Goal: Information Seeking & Learning: Learn about a topic

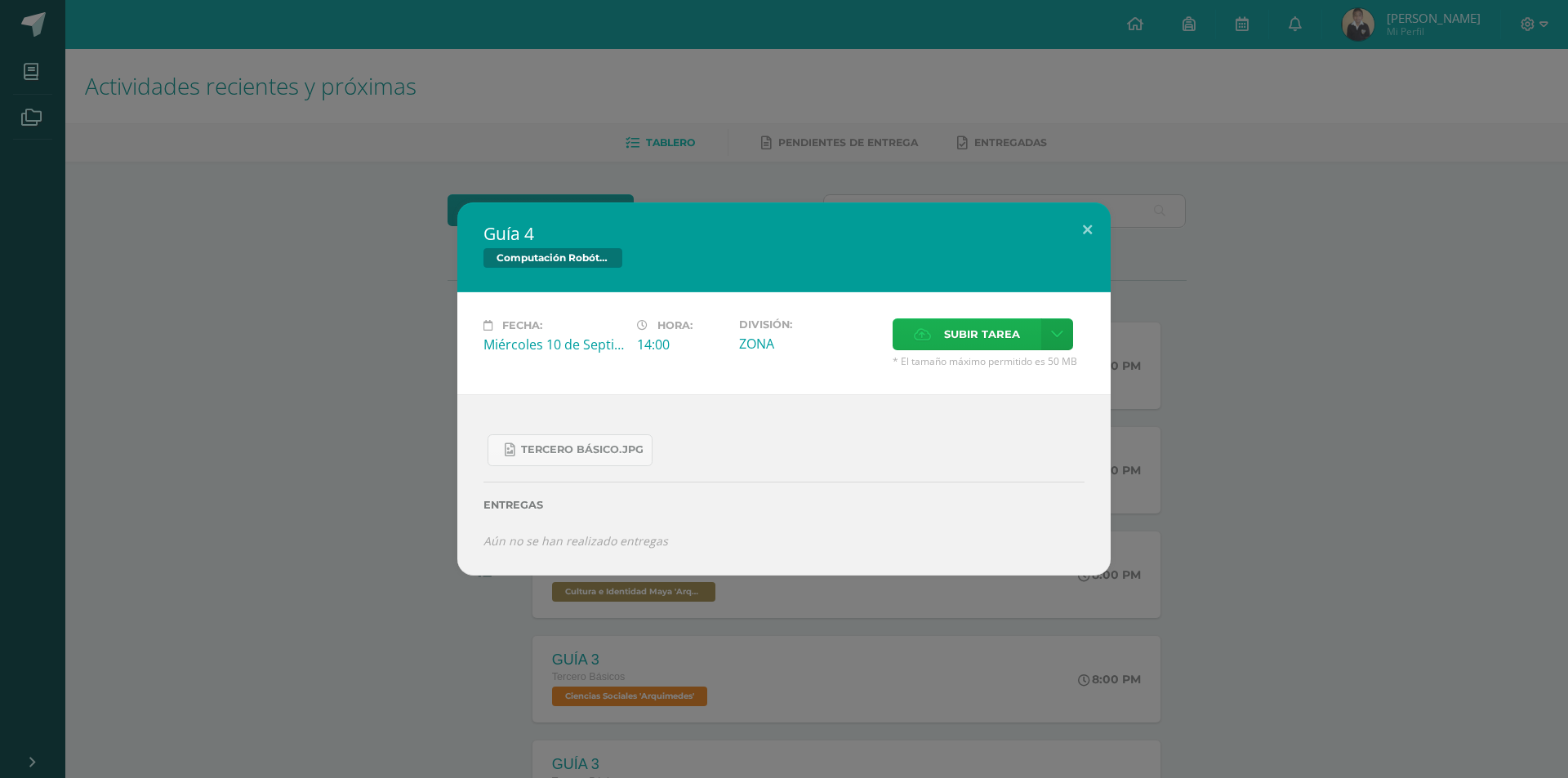
click at [942, 336] on label "Subir tarea" at bounding box center [967, 334] width 148 height 32
click at [0, 0] on input "Subir tarea" at bounding box center [0, 0] width 0 height 0
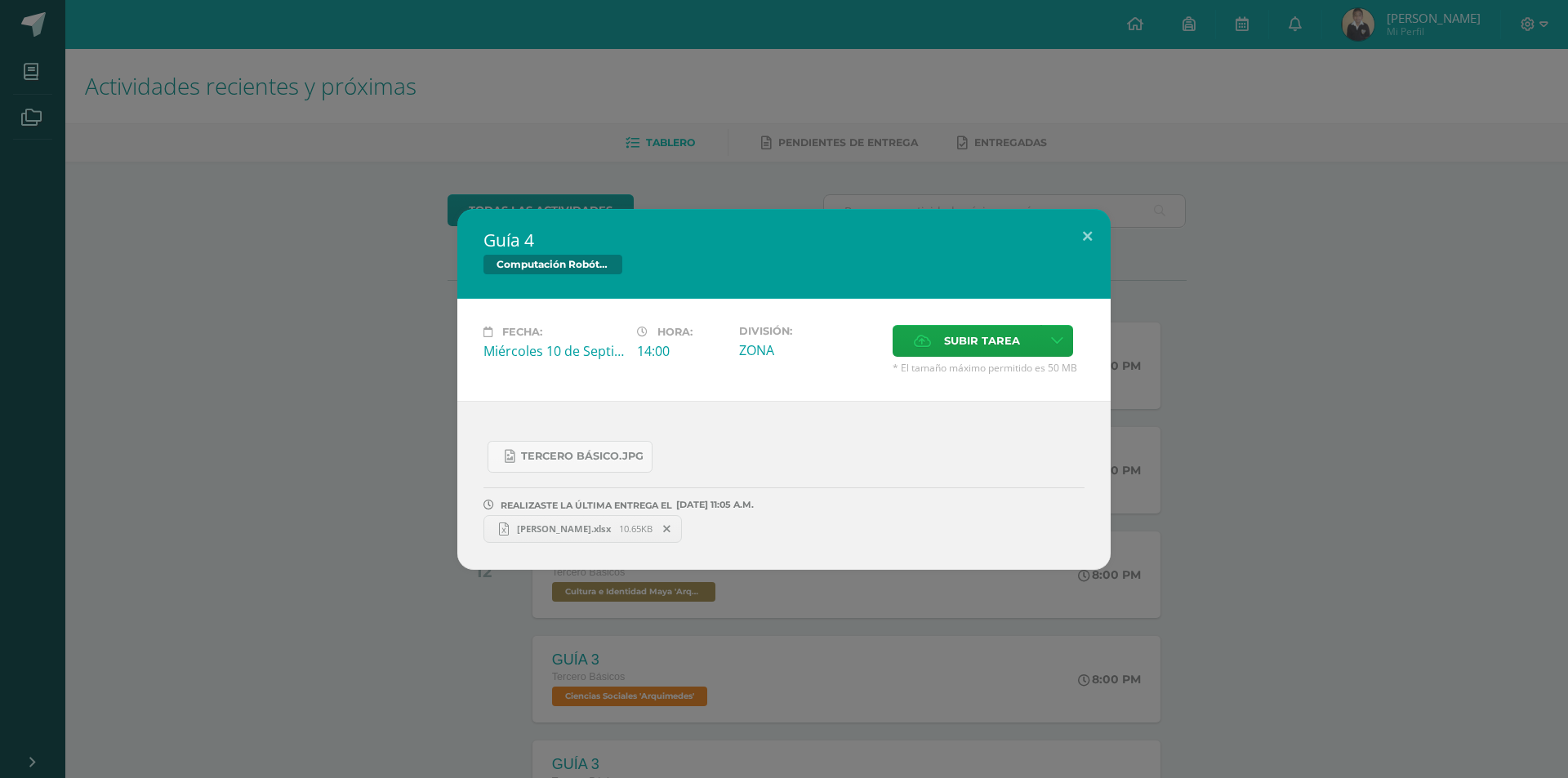
drag, startPoint x: 135, startPoint y: 596, endPoint x: 142, endPoint y: 582, distance: 15.7
click at [137, 594] on div "Guía 4 Computación Robótica Fecha: Miércoles 10 de Septiembre Hora: 14:00 Divis…" at bounding box center [784, 389] width 1568 height 778
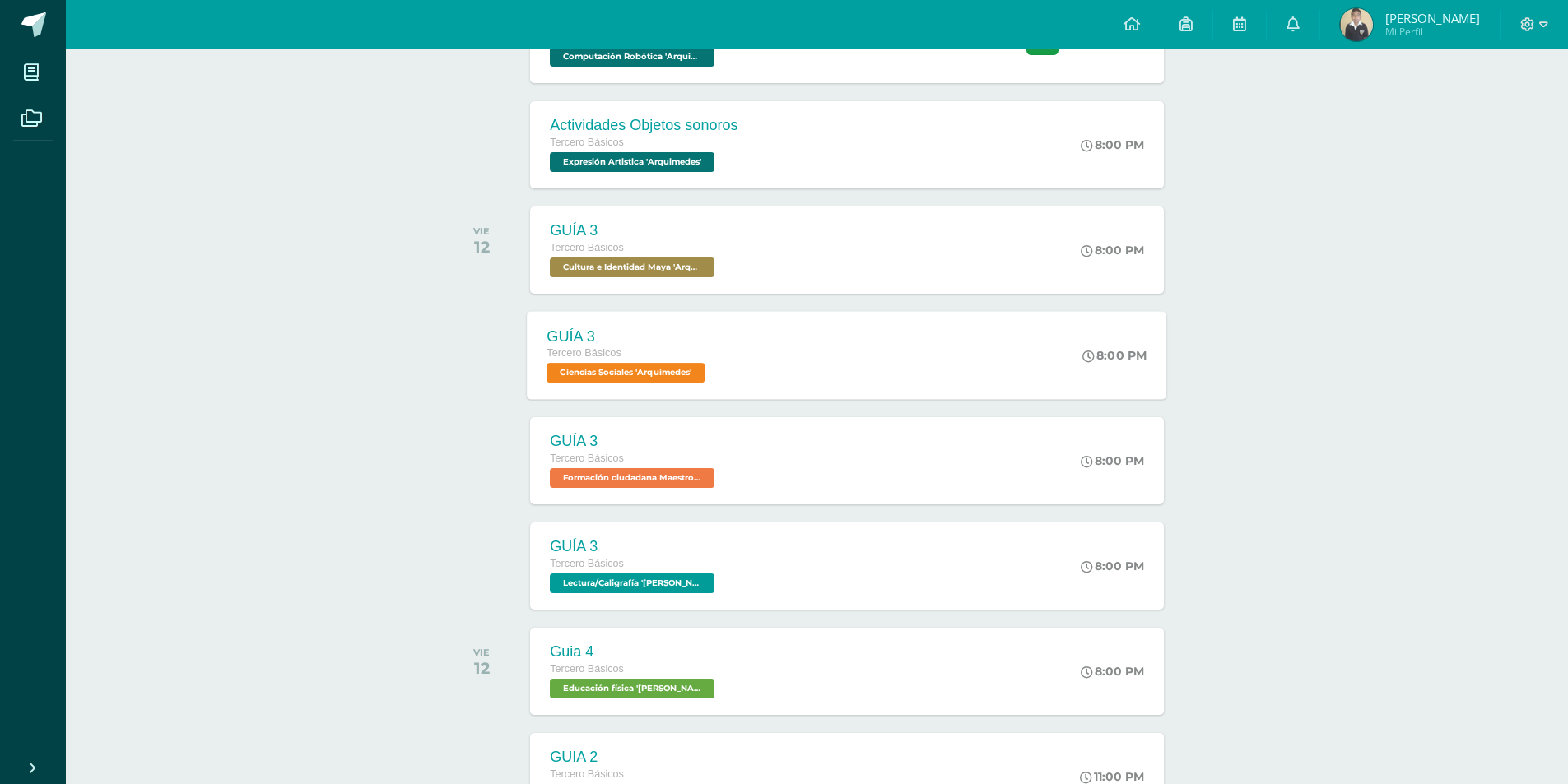
scroll to position [565, 0]
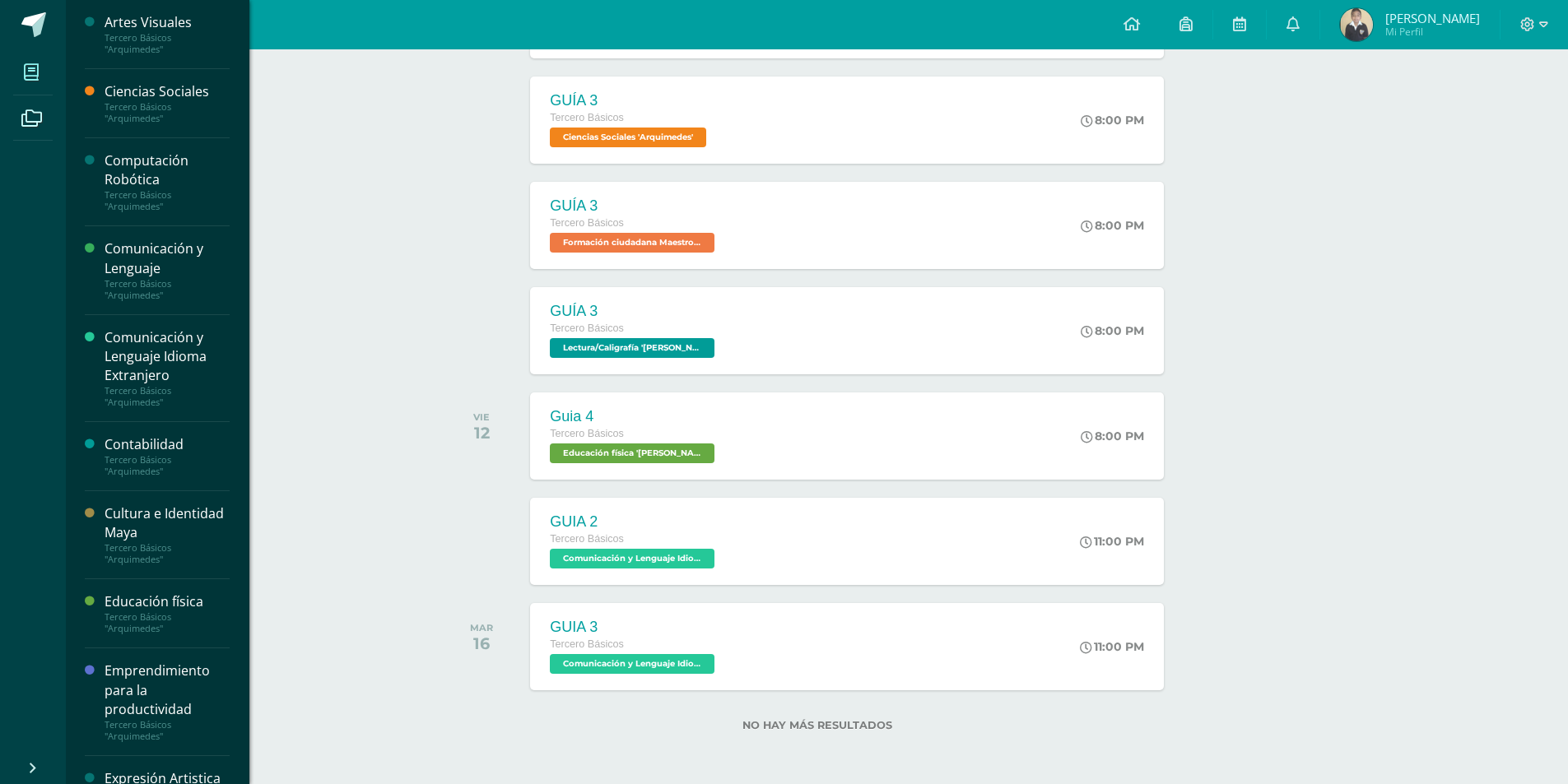
click at [29, 76] on icon at bounding box center [31, 72] width 15 height 17
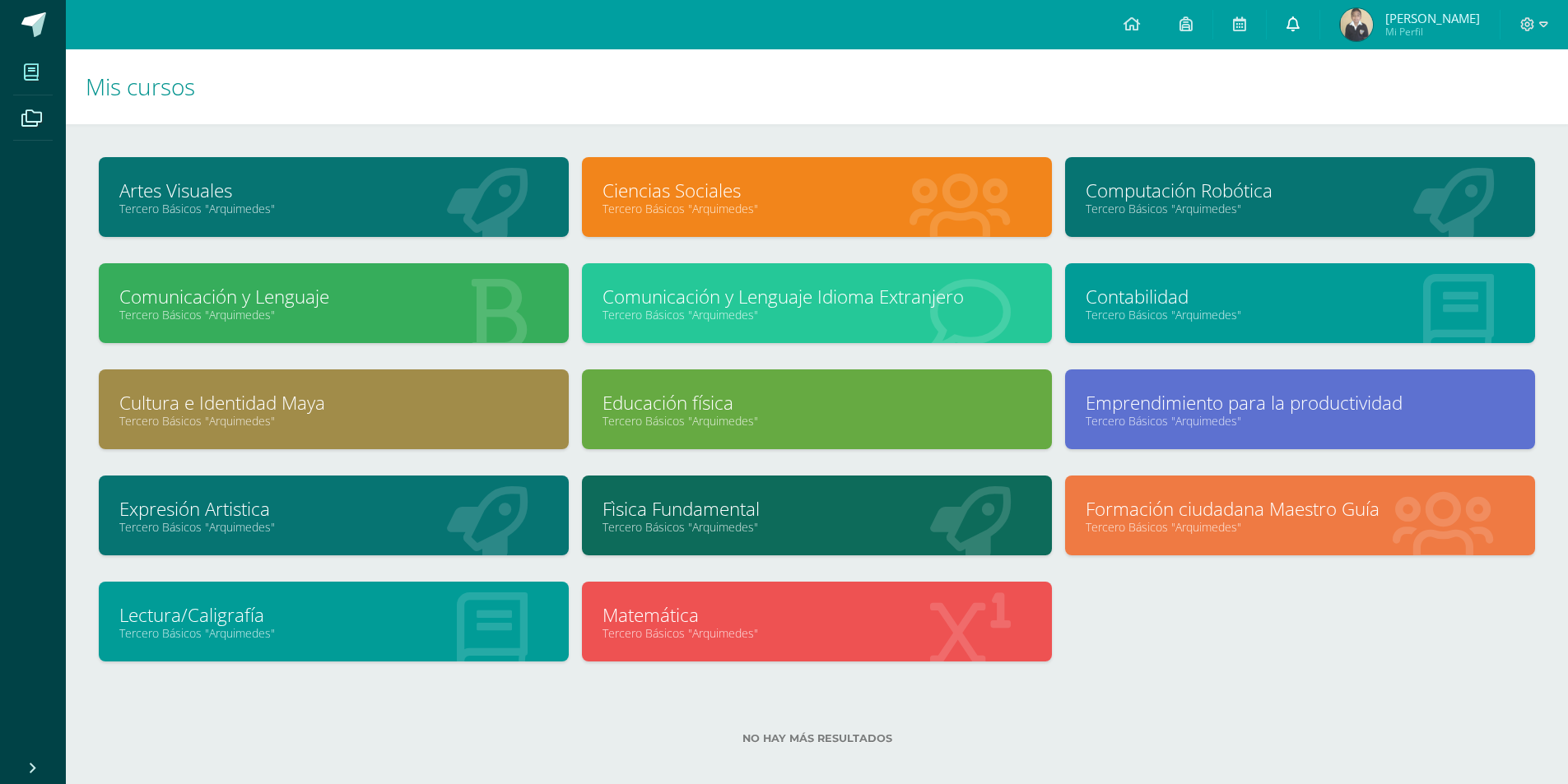
click at [1299, 30] on icon at bounding box center [1293, 24] width 13 height 15
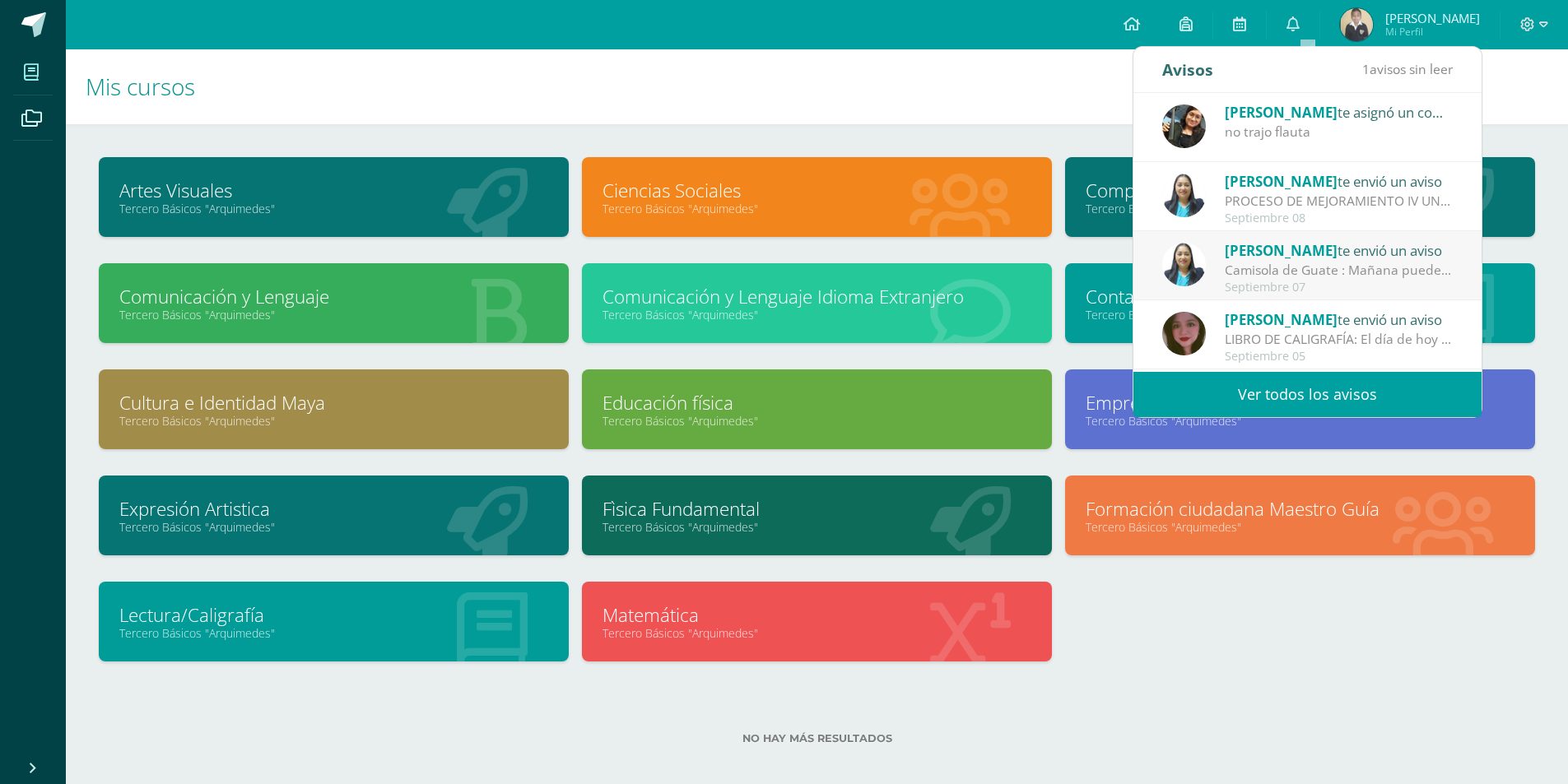
click at [1351, 16] on span "Franklin Javier Mi Perfil" at bounding box center [1409, 24] width 147 height 33
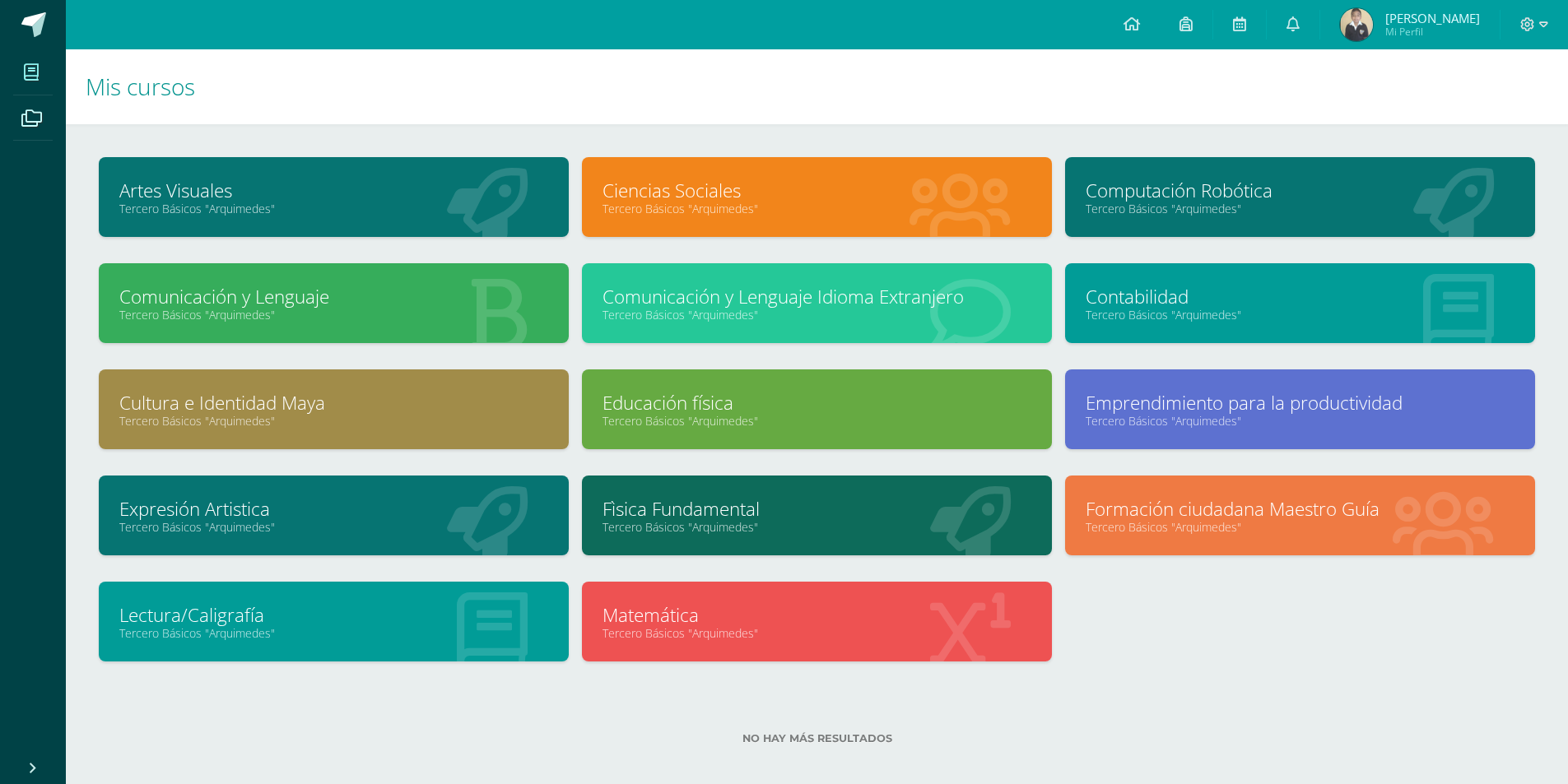
click at [1355, 13] on span "Franklin Javier Mi Perfil" at bounding box center [1409, 24] width 147 height 33
click at [1371, 21] on img at bounding box center [1356, 24] width 33 height 33
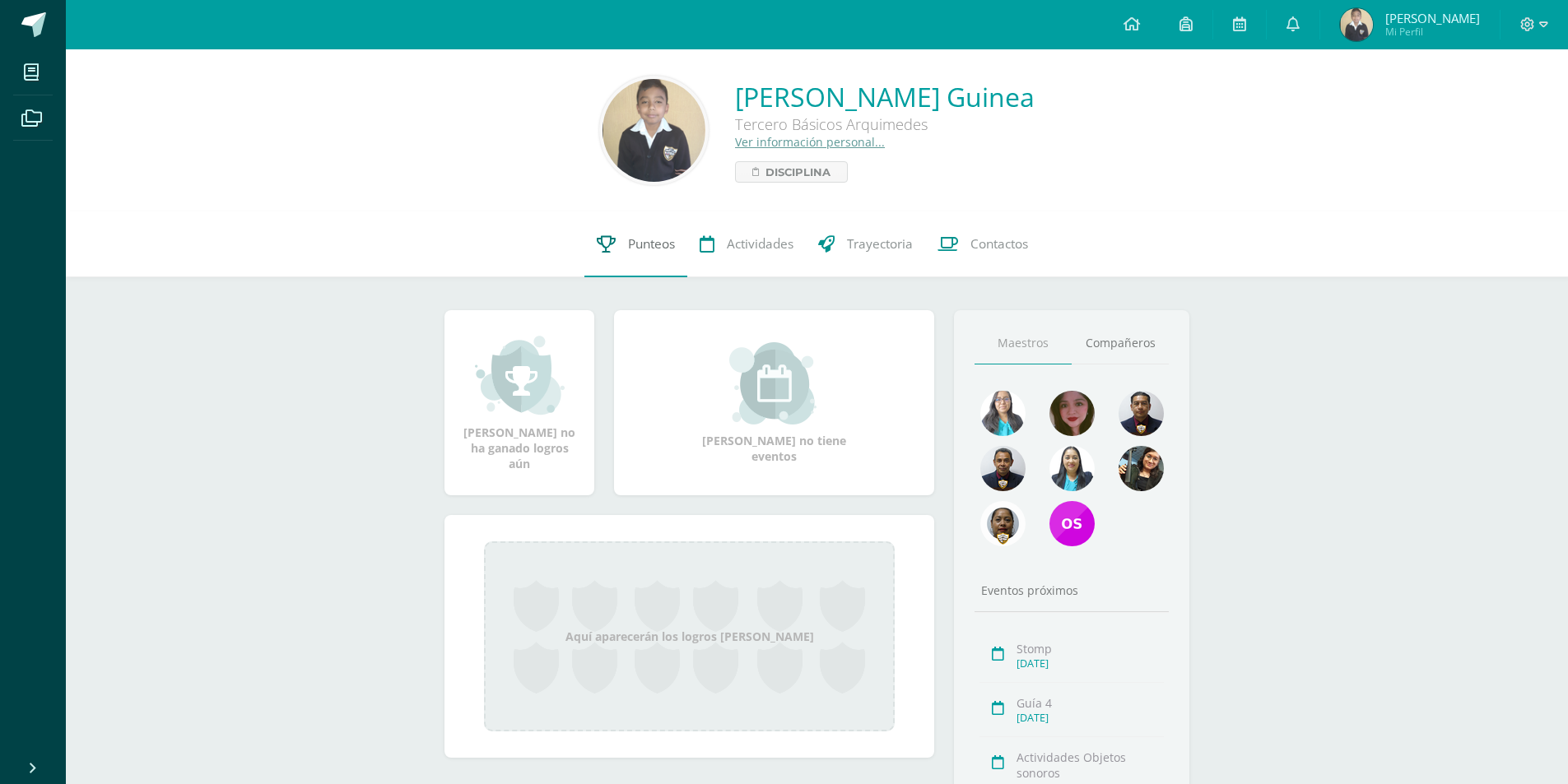
click at [599, 251] on icon at bounding box center [606, 243] width 19 height 18
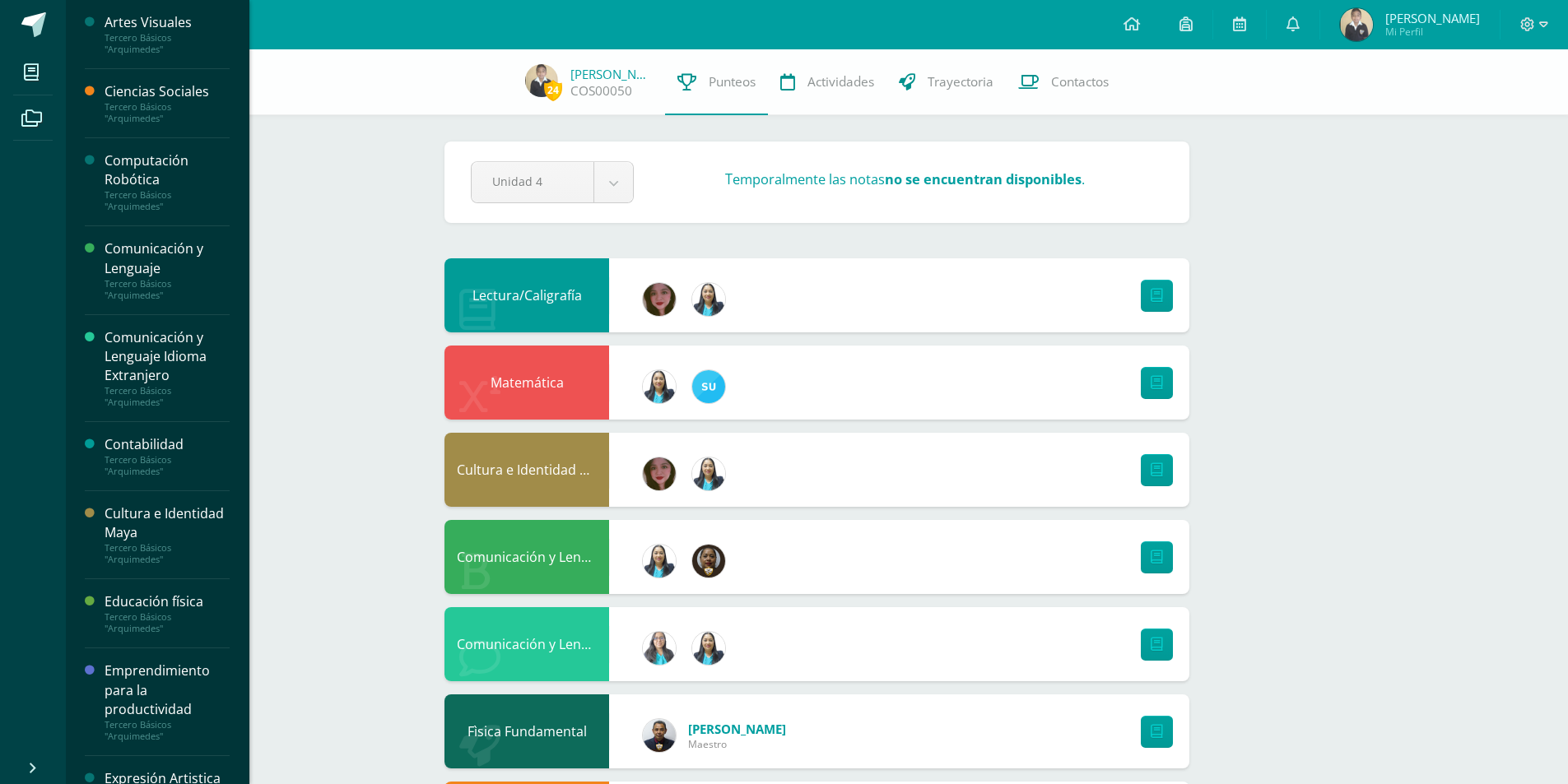
click at [168, 167] on div "Computación Robótica" at bounding box center [167, 170] width 125 height 38
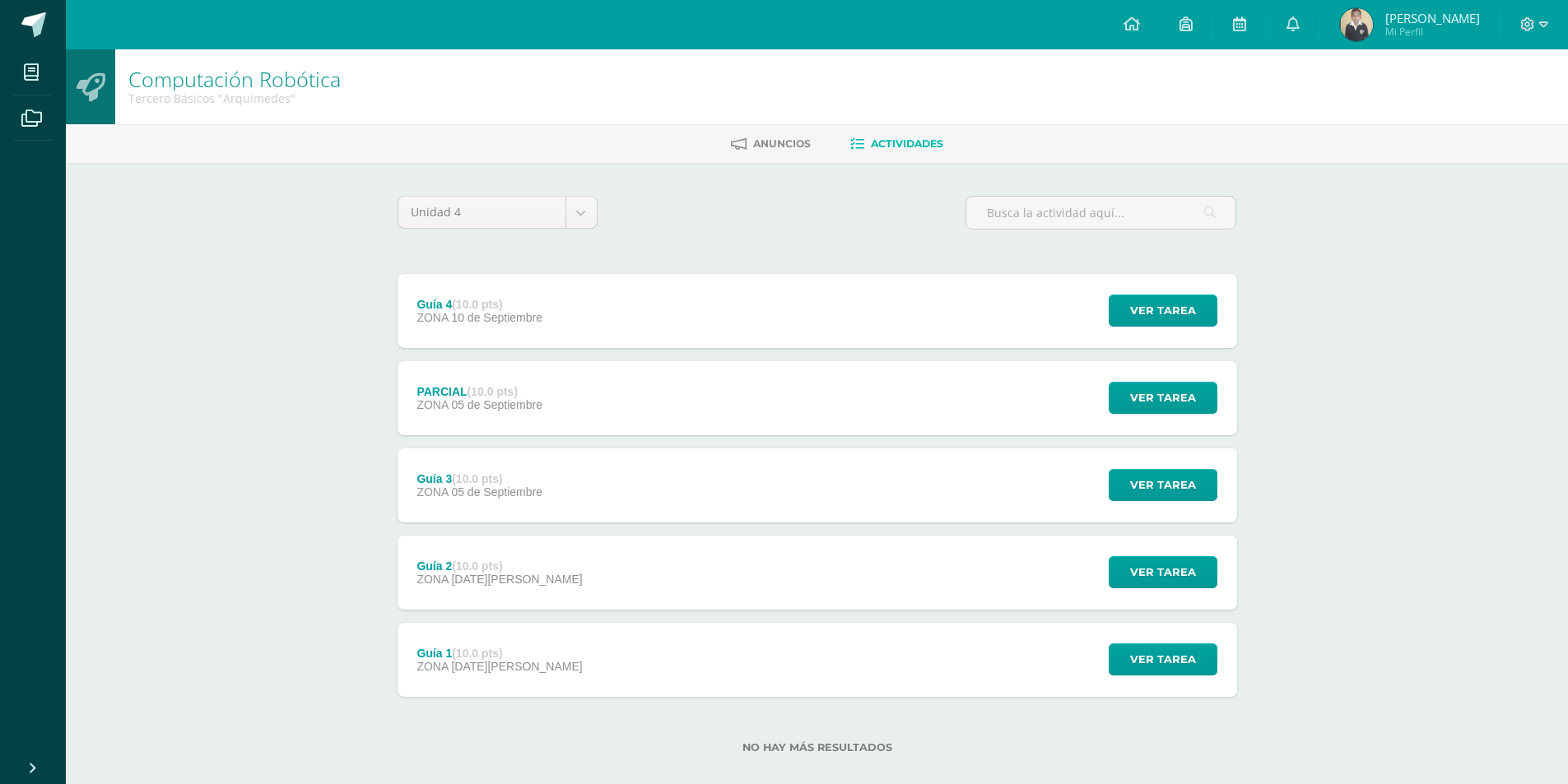
scroll to position [22, 0]
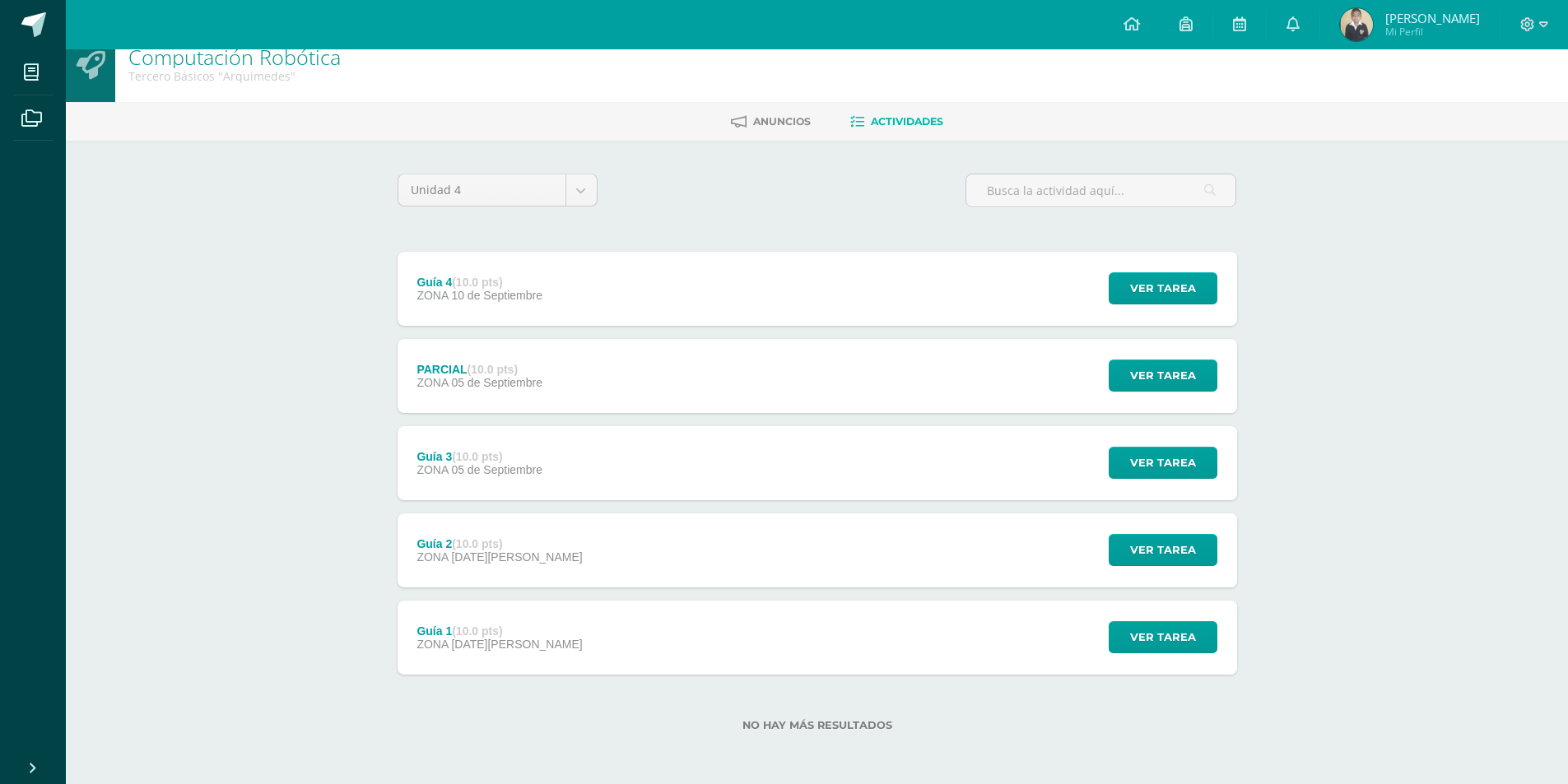
click at [417, 610] on div "Guía 1 (10.0 pts) ZONA [DATE][PERSON_NAME]" at bounding box center [500, 638] width 205 height 74
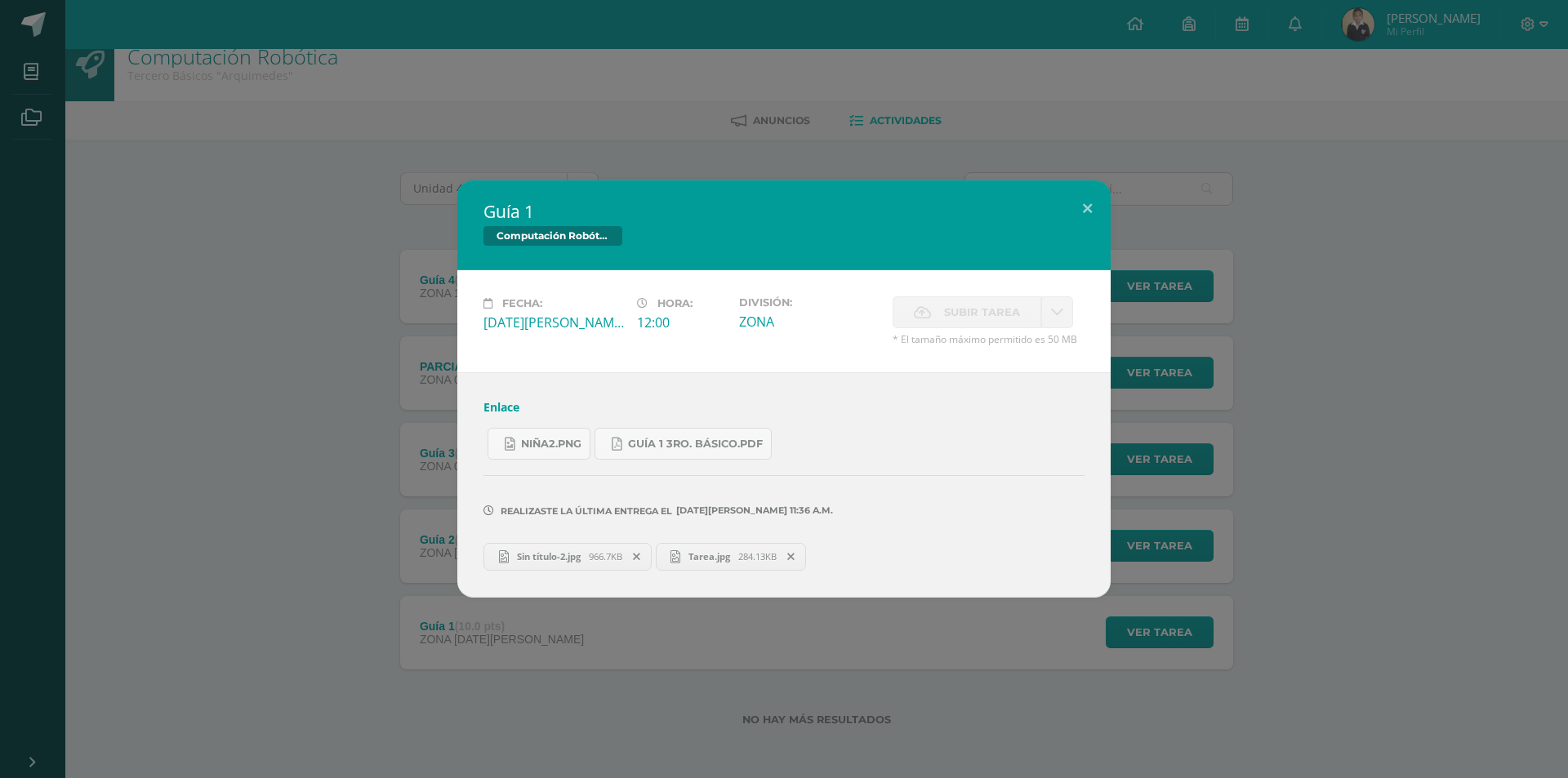
click at [397, 382] on div "Guía 1 Computación Robótica Fecha: [DATE][PERSON_NAME] Hora: 12:00 División: ZO…" at bounding box center [784, 389] width 1556 height 416
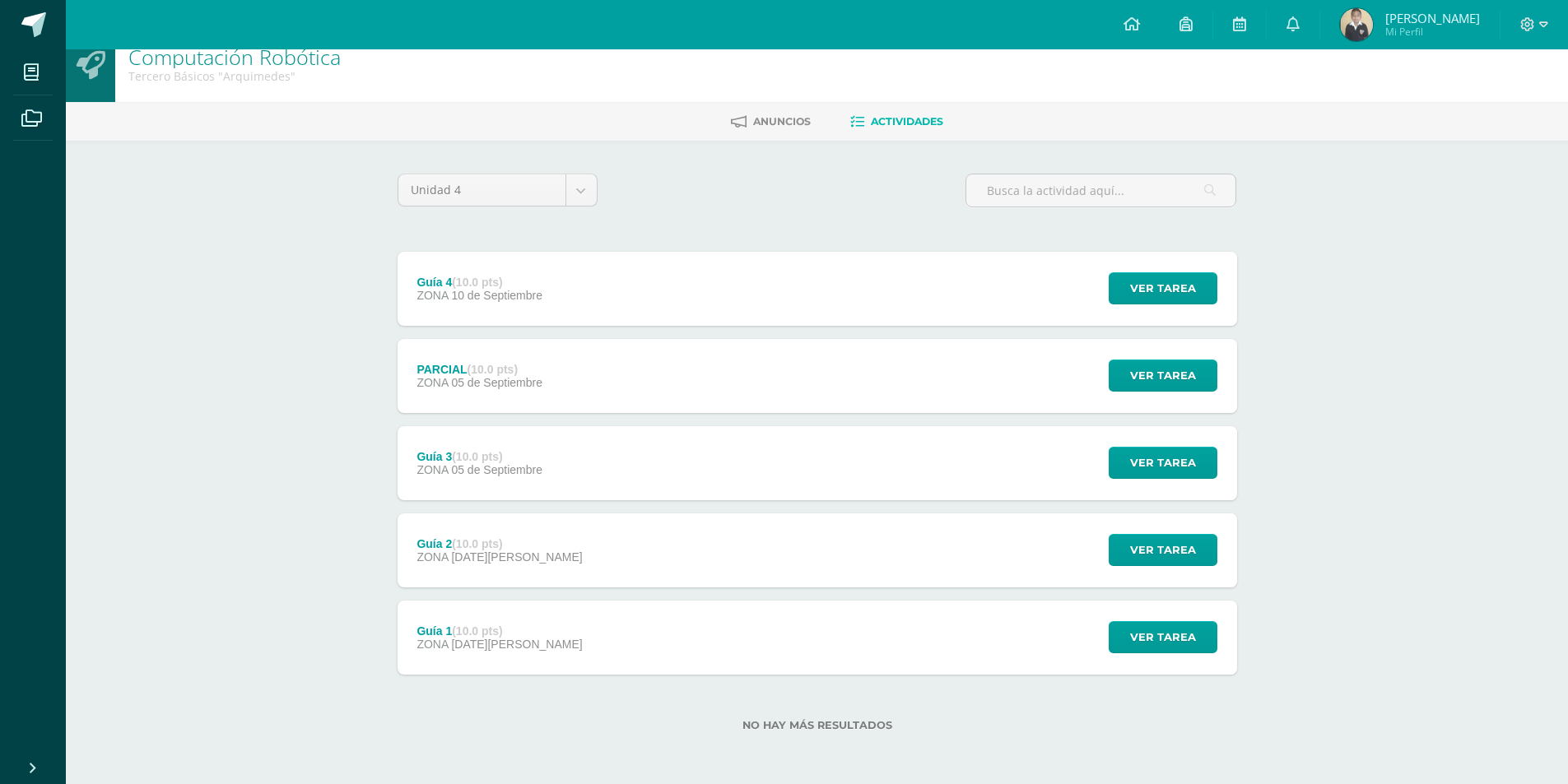
click at [526, 558] on div "Guía 2 (10.0 pts) ZONA [DATE][PERSON_NAME]" at bounding box center [500, 551] width 205 height 74
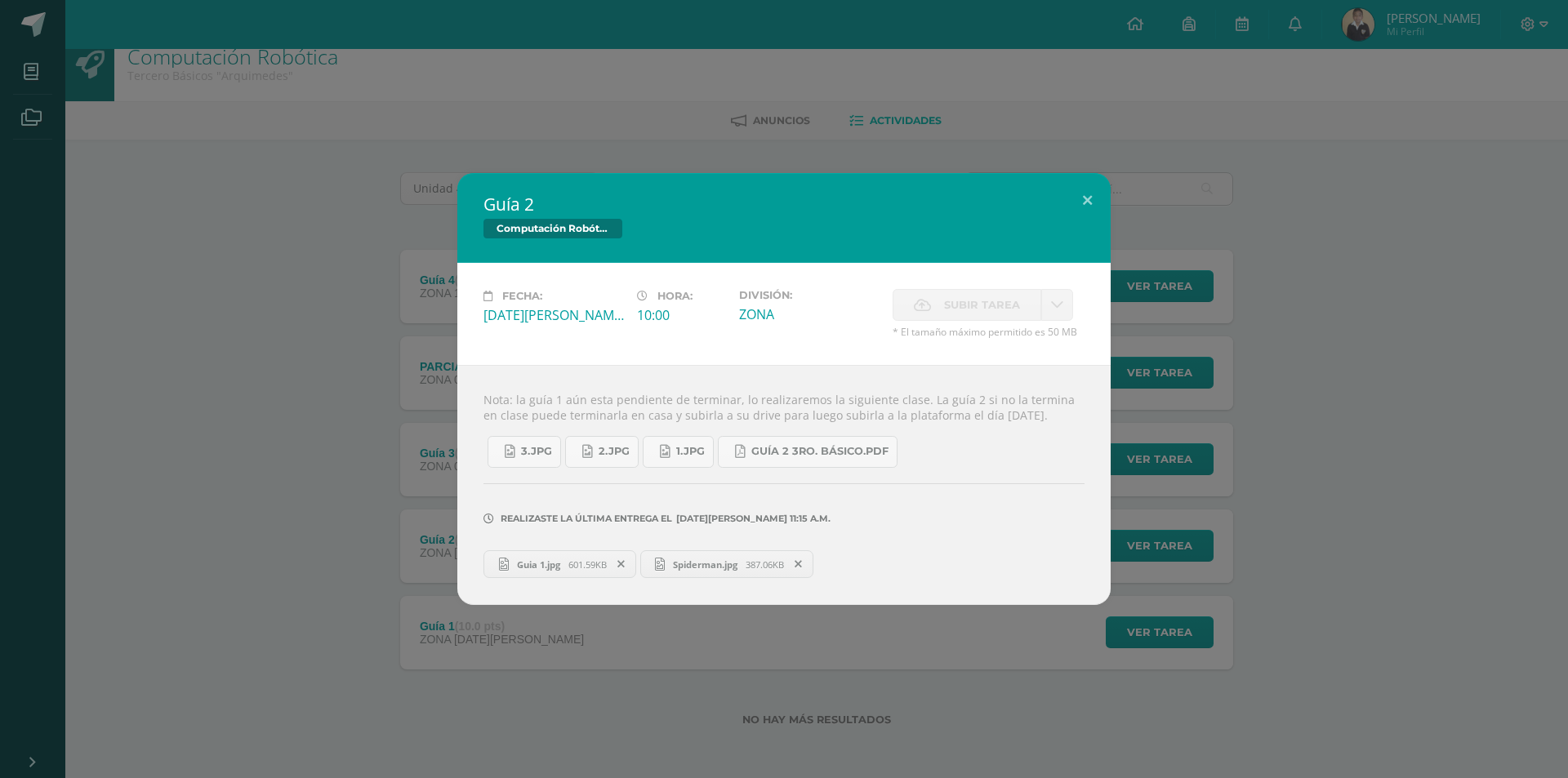
click at [324, 460] on div "Guía 2 Computación Robótica Fecha: [DATE][PERSON_NAME] Hora: 10:00 División: ZO…" at bounding box center [784, 389] width 1556 height 432
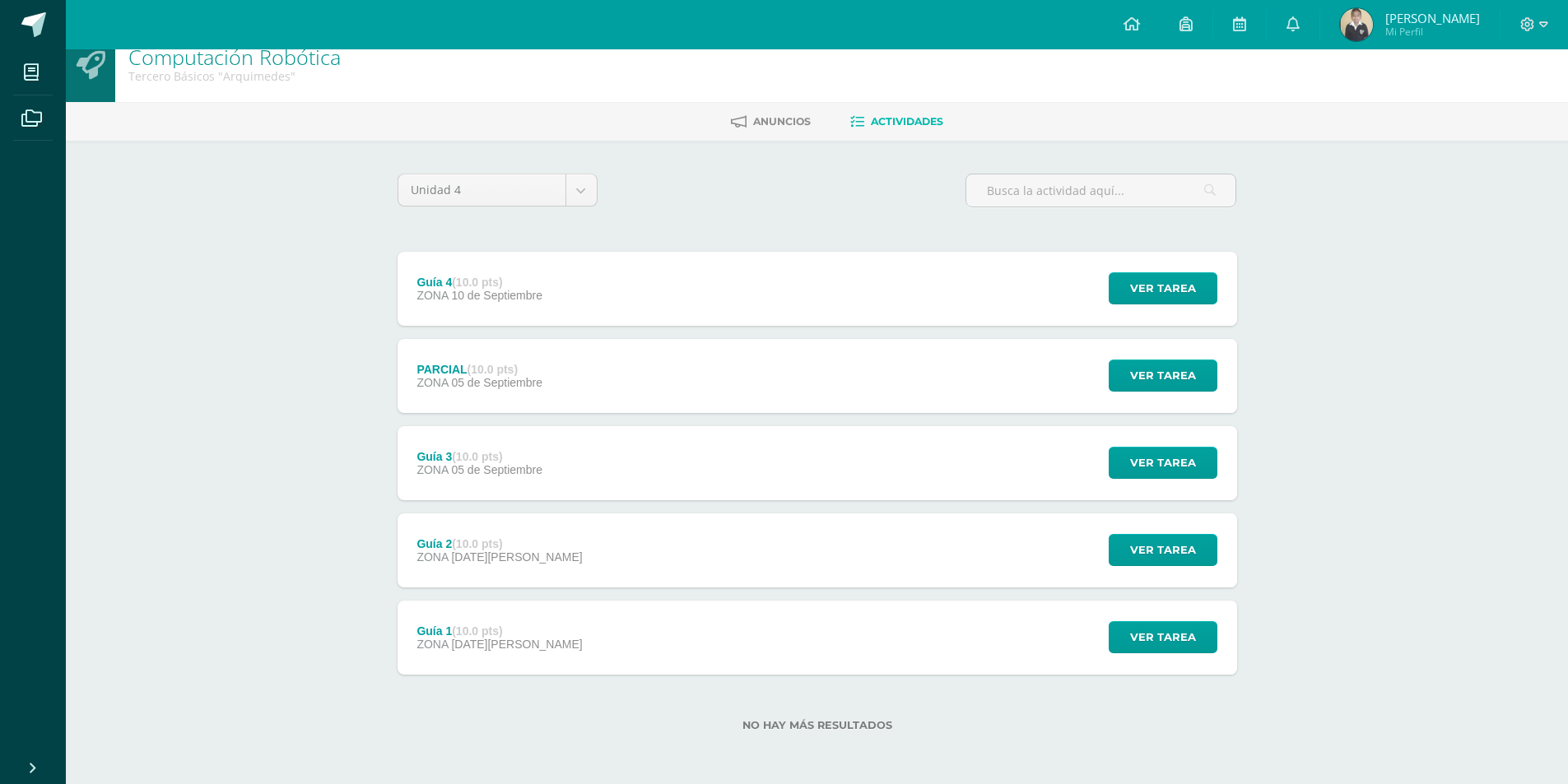
click at [502, 450] on strong "(10.0 pts)" at bounding box center [477, 457] width 50 height 13
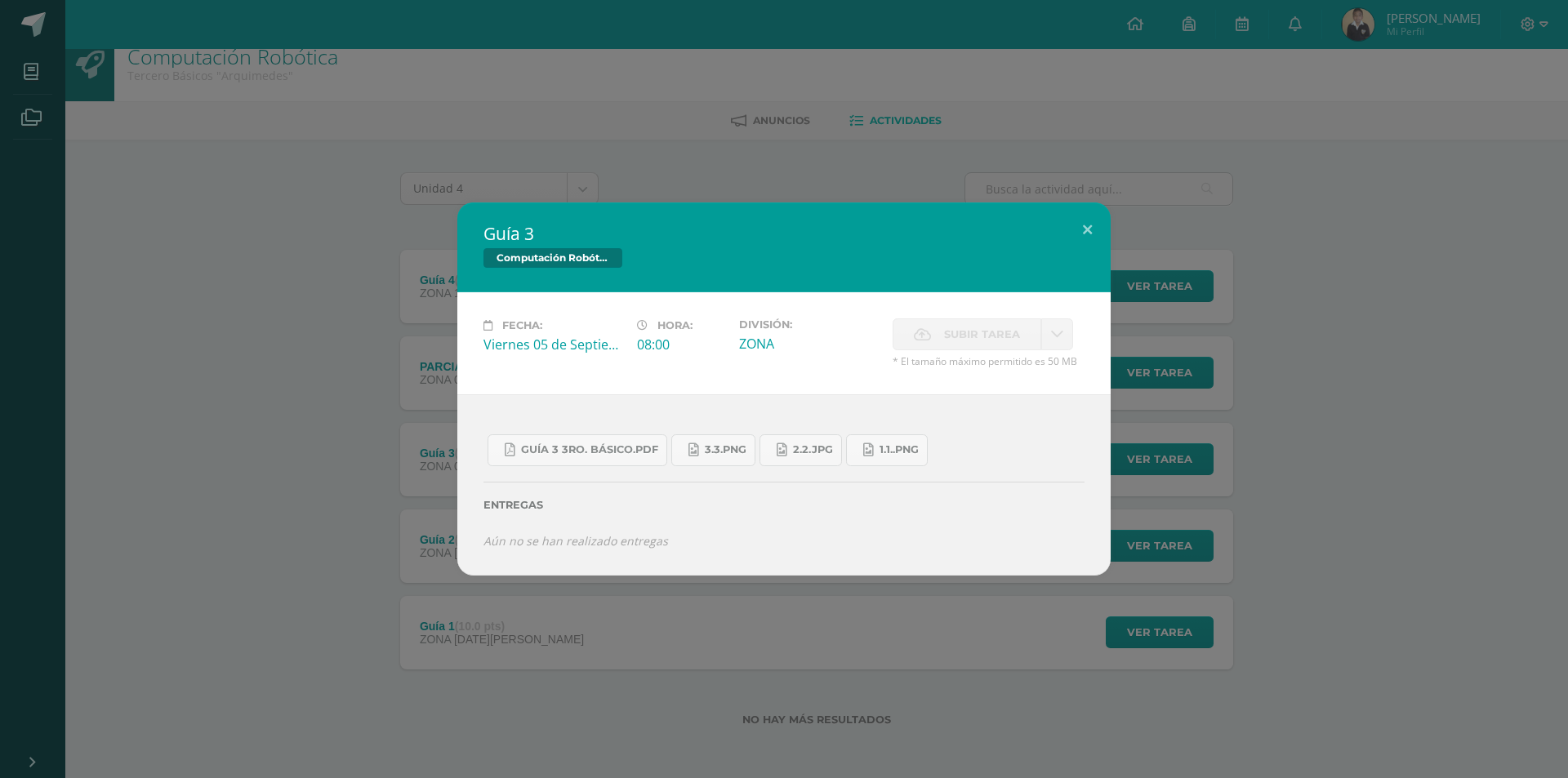
click at [374, 354] on div "Guía 3 Computación Robótica Fecha: [DATE] Hora: 08:00 División: ZONA" at bounding box center [784, 389] width 1556 height 373
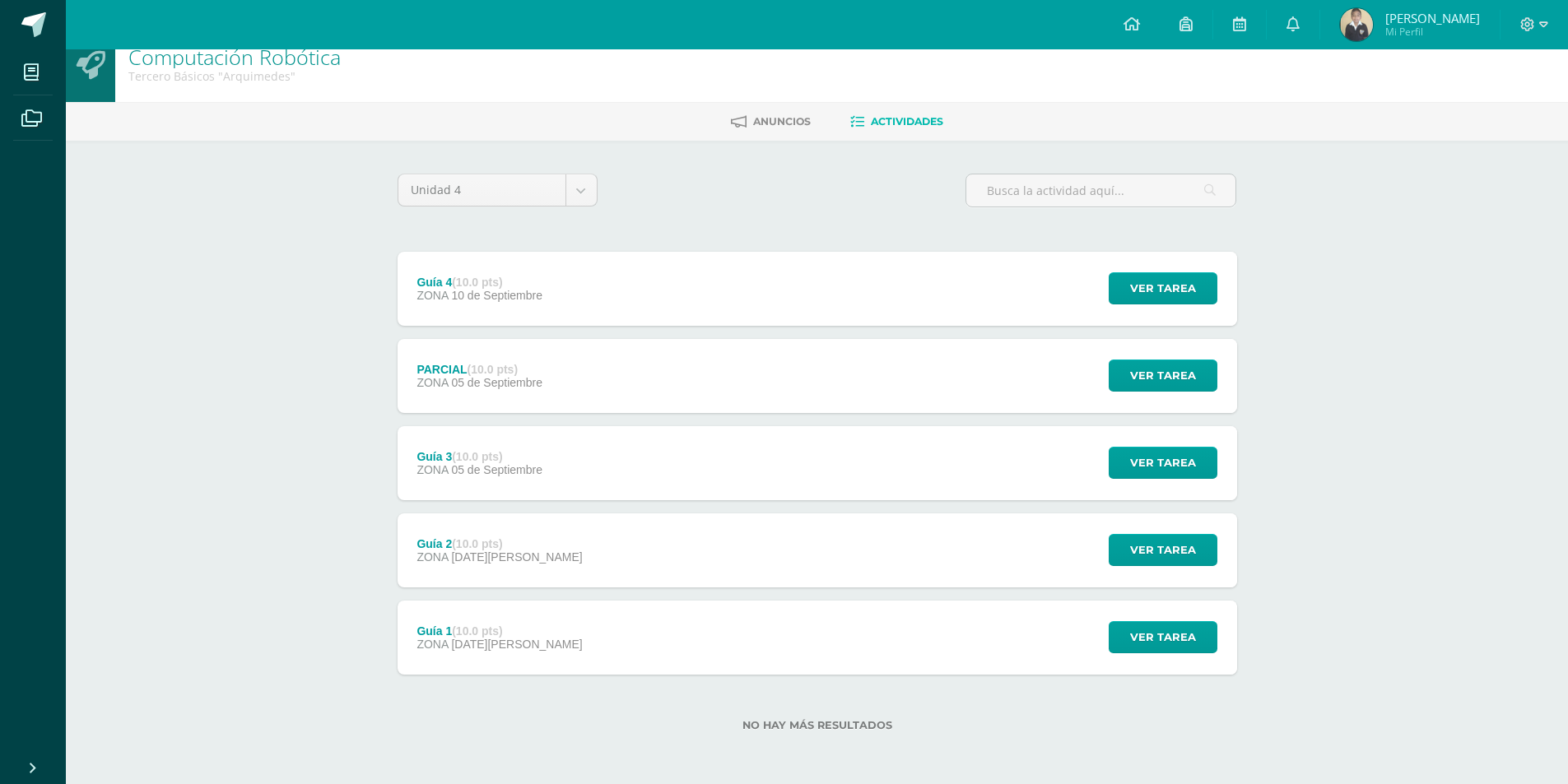
click at [460, 357] on div "PARCIAL (10.0 pts) ZONA [DATE][GEOGRAPHIC_DATA]" at bounding box center [480, 376] width 165 height 74
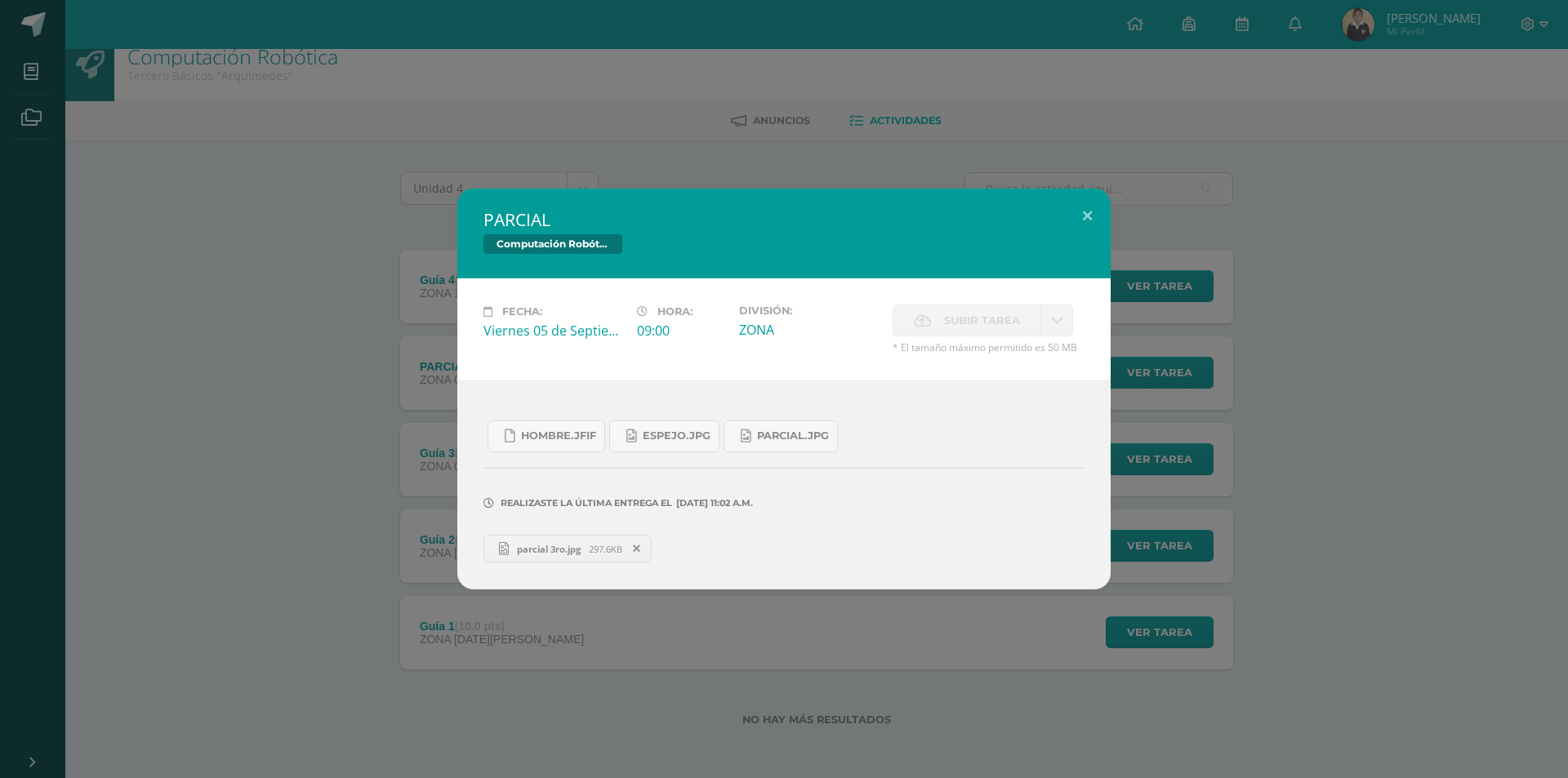
click at [320, 354] on div "PARCIAL Computación Robótica Fecha: Viernes 05 de Septiembre Hora: 09:00 Divisi…" at bounding box center [784, 388] width 1556 height 401
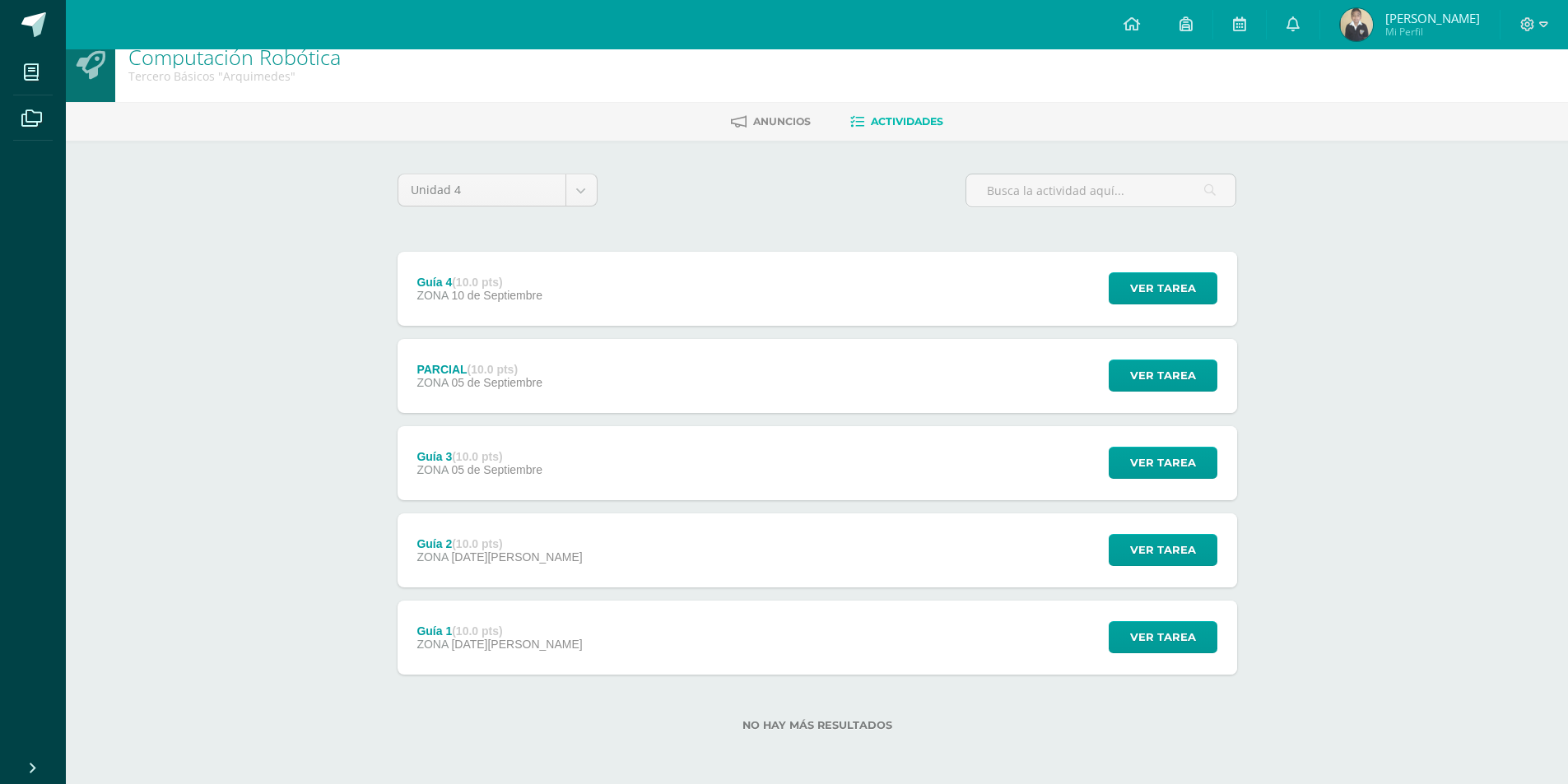
click at [540, 282] on div "Guía 4 (10.0 pts)" at bounding box center [479, 282] width 126 height 13
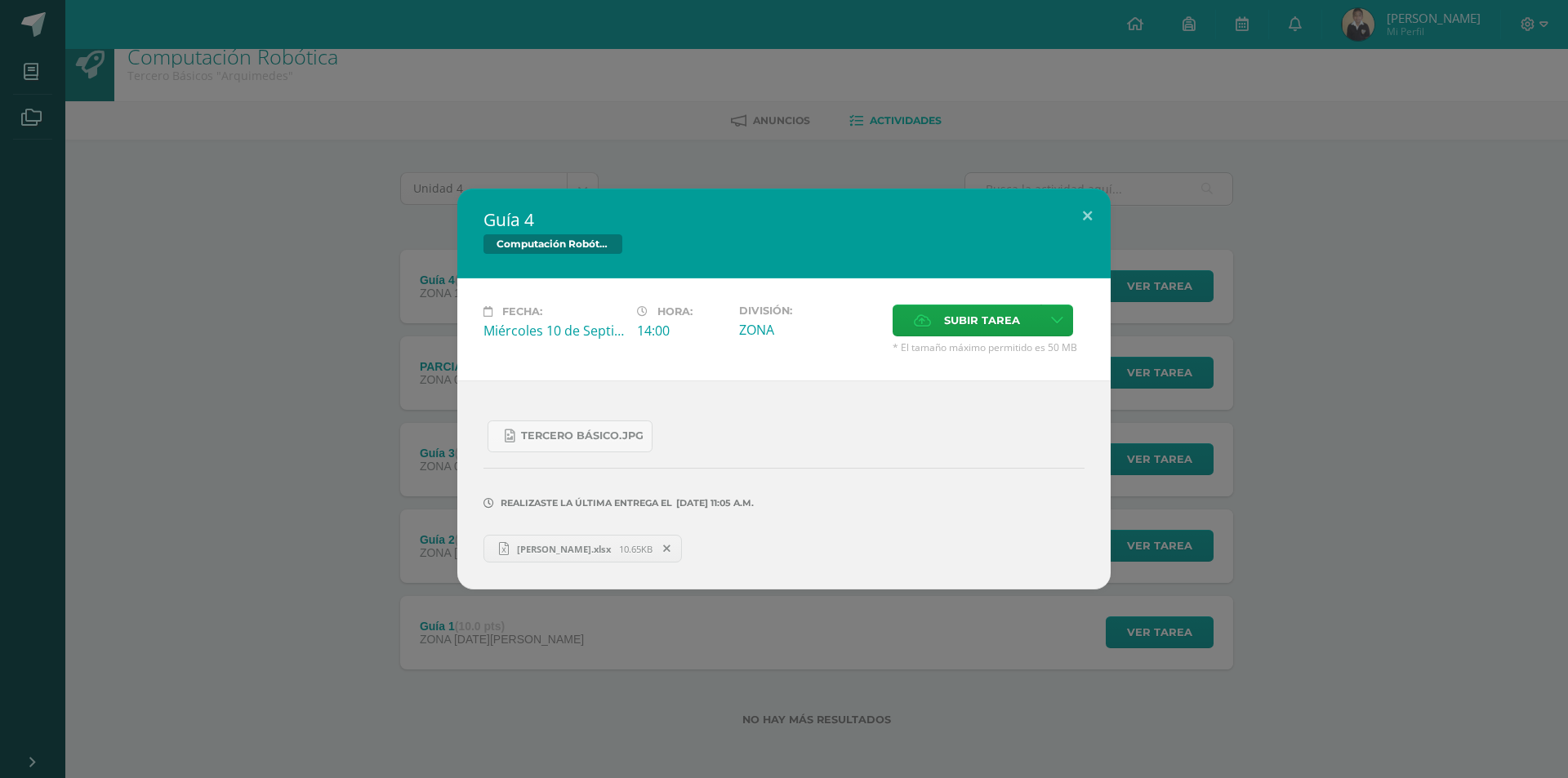
click at [402, 382] on div "Guía 4 Computación Robótica Fecha: Miércoles 10 de Septiembre Hora: 14:00 Divis…" at bounding box center [784, 388] width 1556 height 401
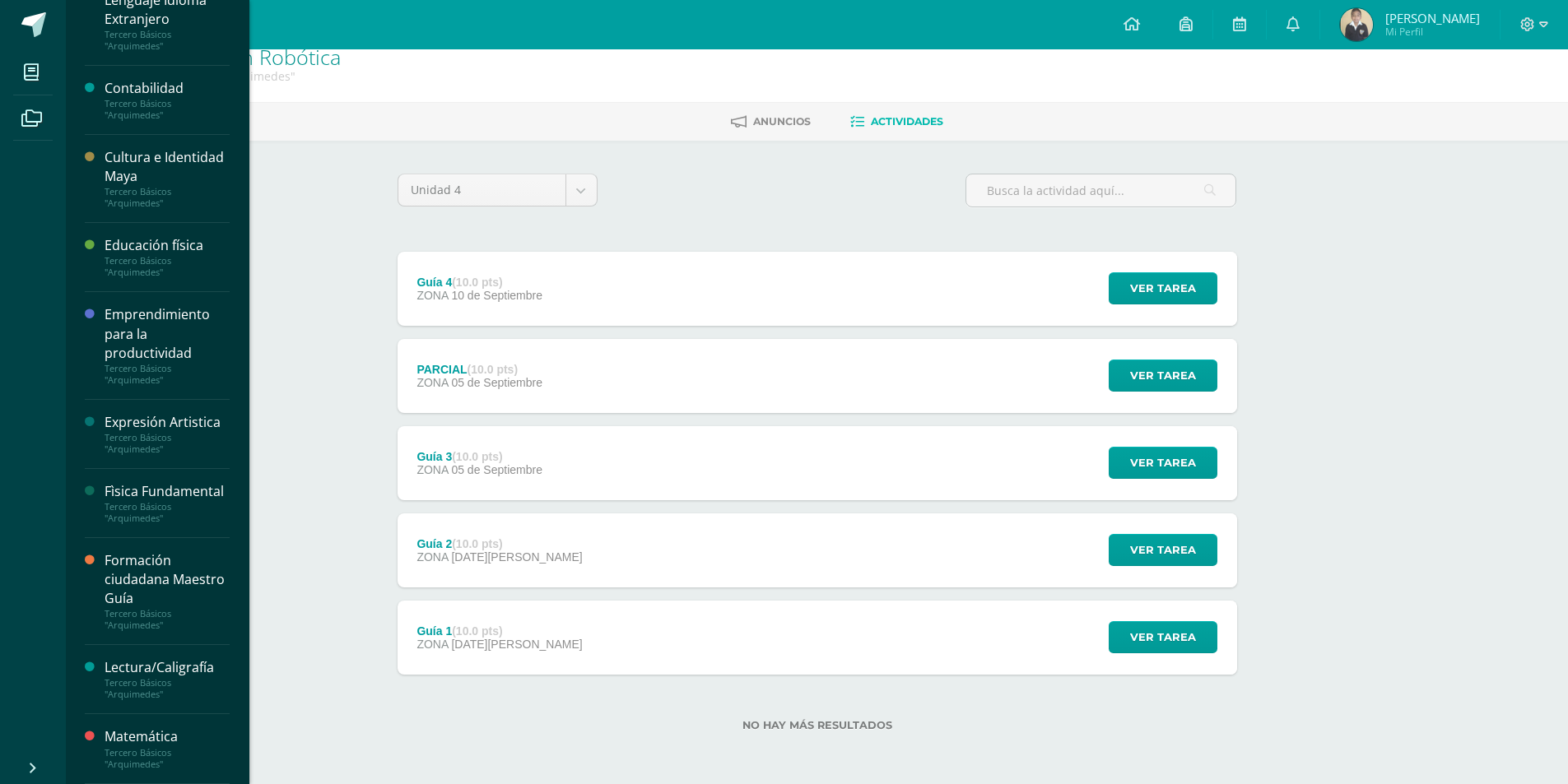
scroll to position [375, 0]
click at [146, 306] on div "Emprendimiento para la productividad" at bounding box center [167, 334] width 125 height 57
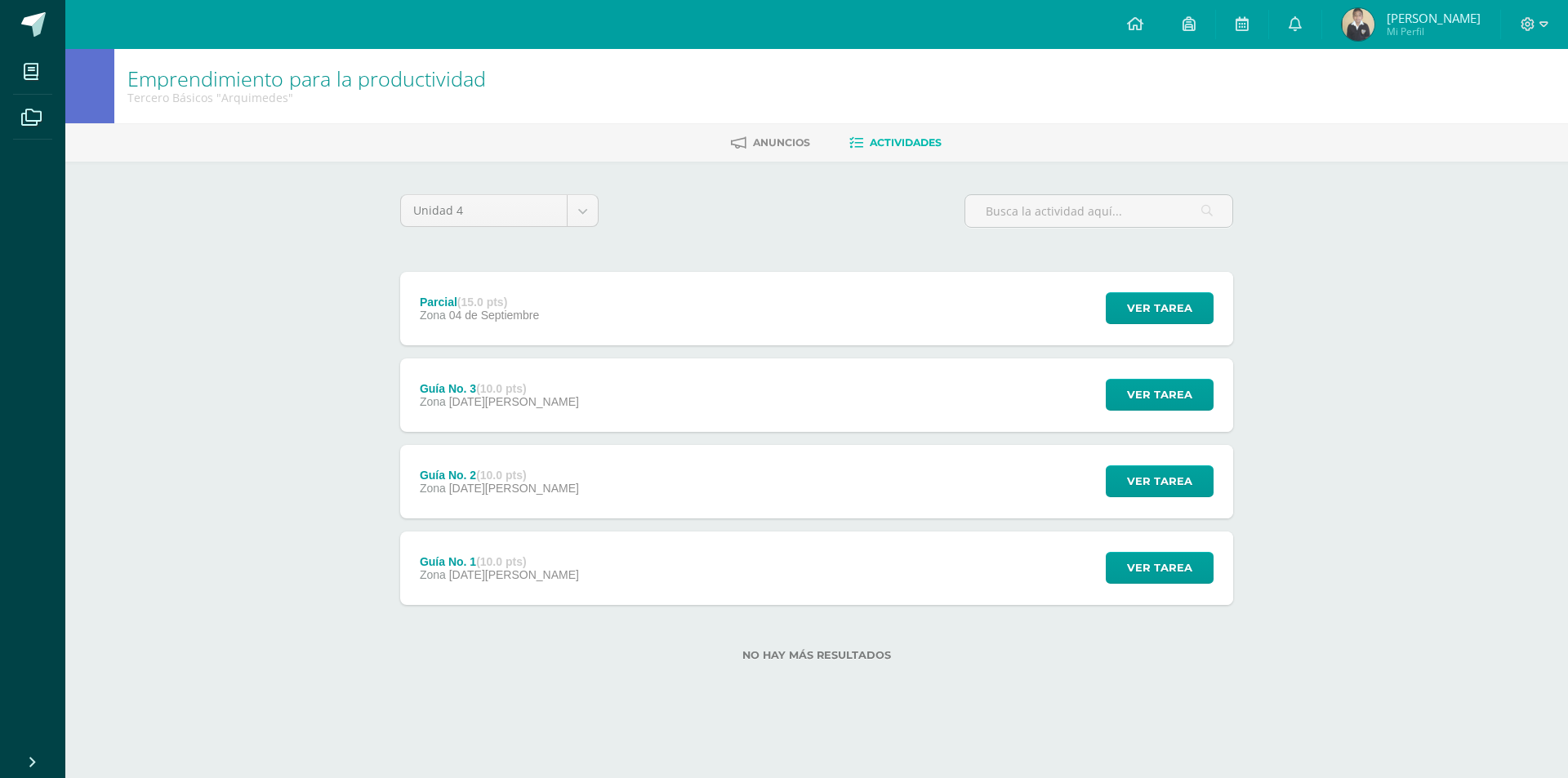
click at [737, 302] on div "Parcial (15.0 pts) Zona [DATE] Ver tarea Parcial Emprendimiento para la product…" at bounding box center [816, 308] width 833 height 73
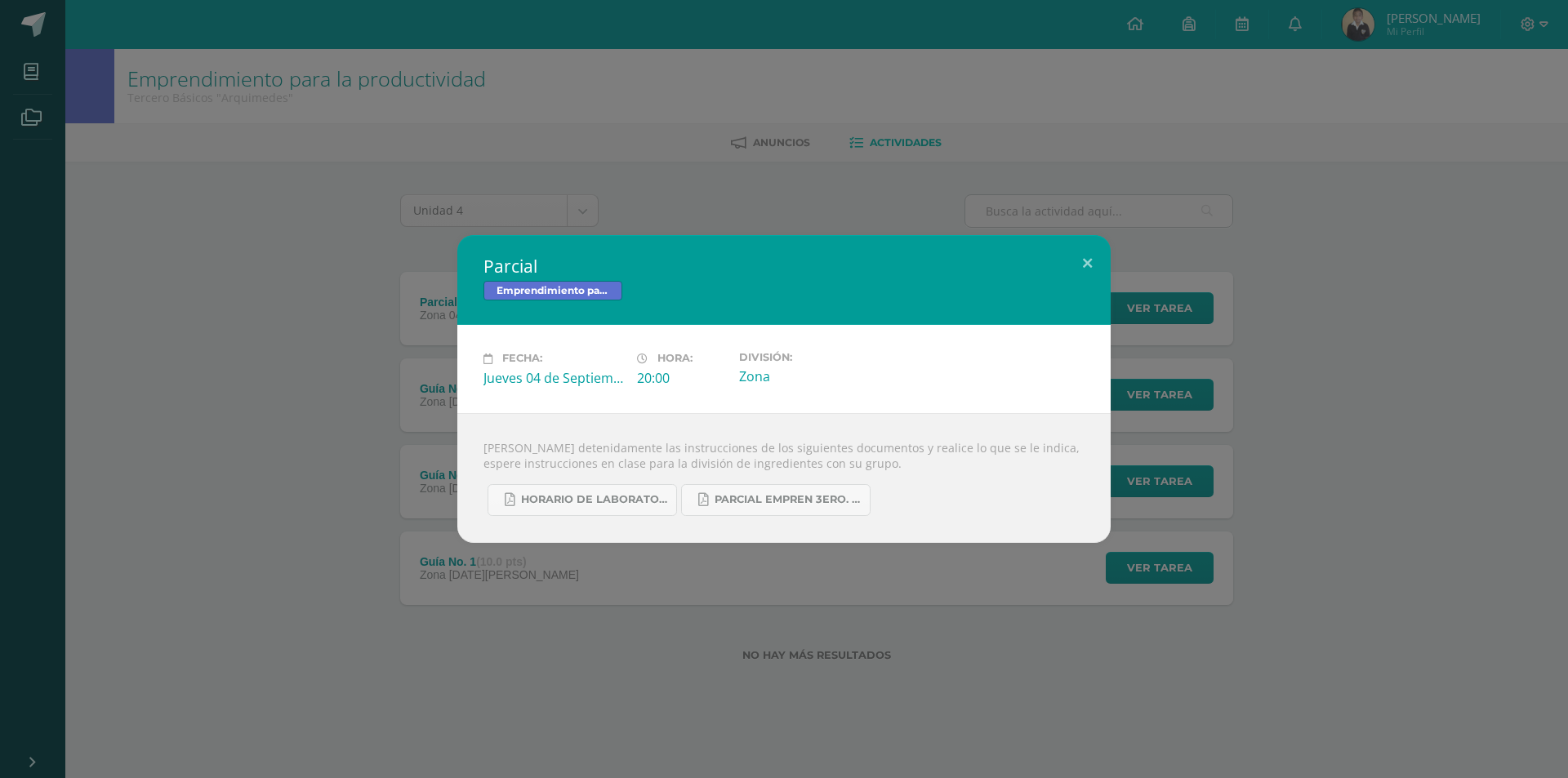
click at [412, 428] on div "Parcial Emprendimiento para la productividad Fecha: [DATE] Hora: 20:00 División:" at bounding box center [784, 388] width 1556 height 307
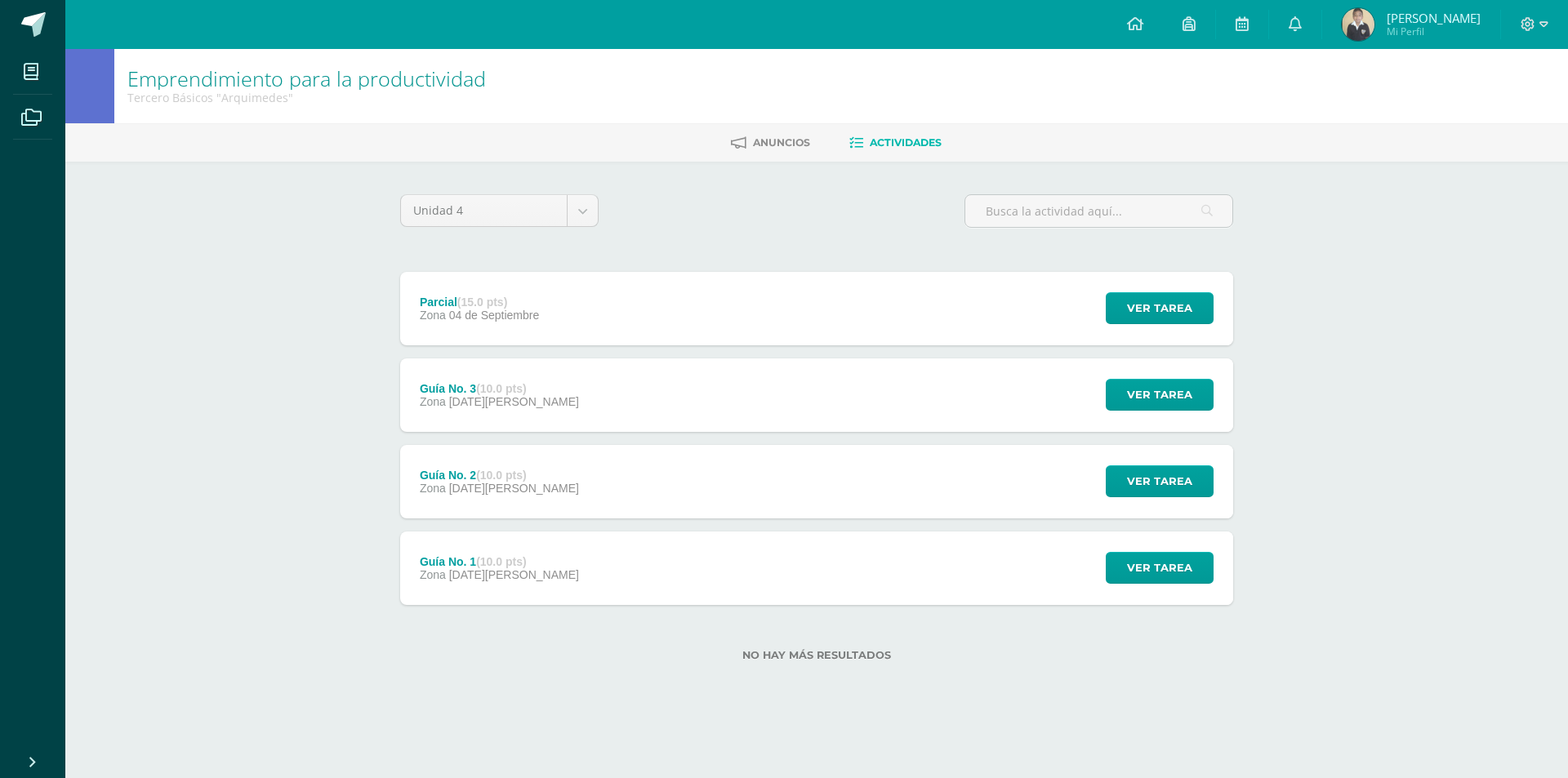
click at [442, 377] on div "Guía No. 3 (10.0 pts) Zona [DATE][PERSON_NAME]" at bounding box center [499, 395] width 198 height 73
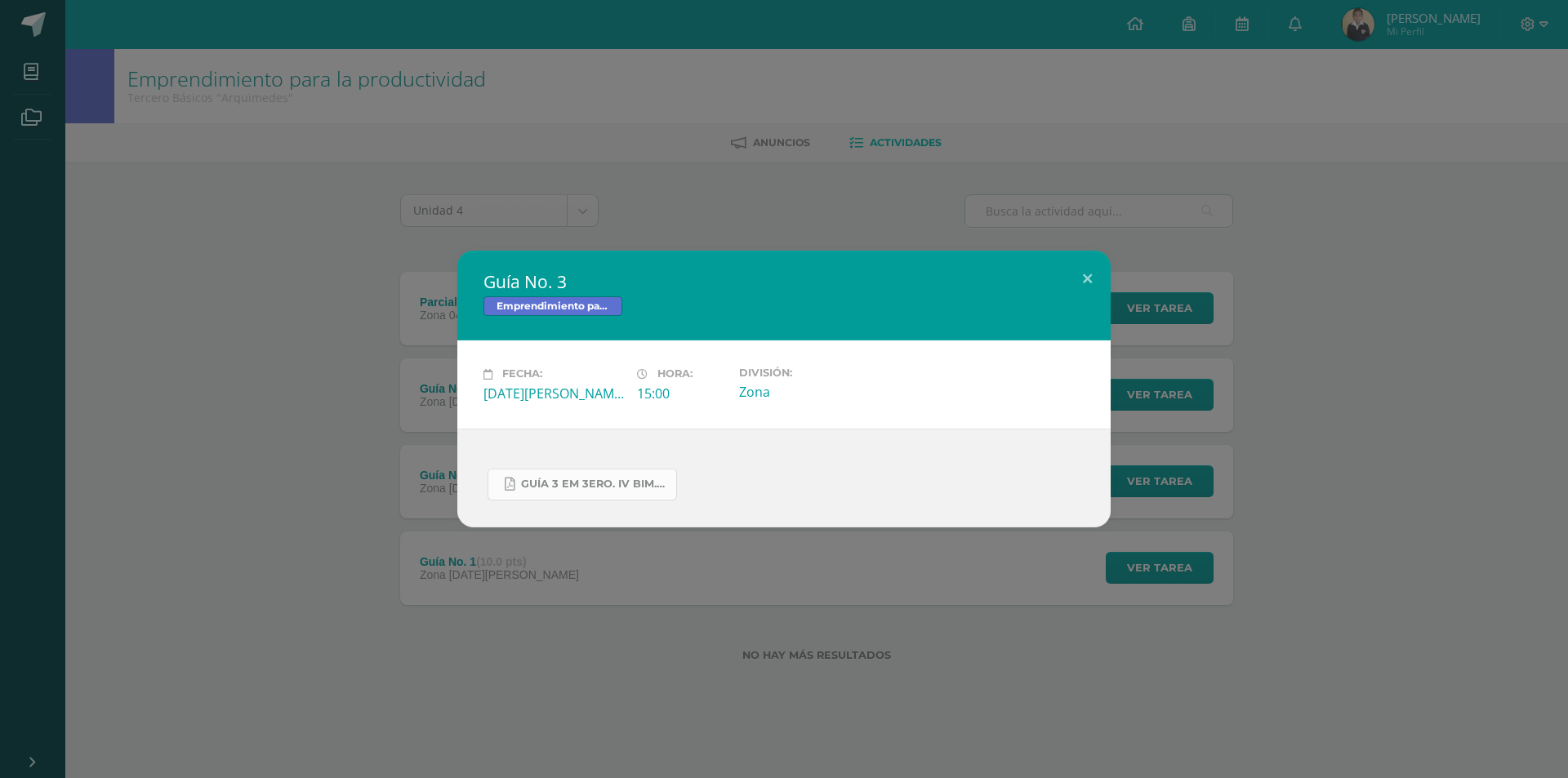
click at [546, 483] on span "GUÍA 3 EM 3ERO. IV BIM.docx.pdf" at bounding box center [594, 485] width 147 height 13
click at [166, 490] on div "Guía No. 3 Emprendimiento para la productividad Fecha: [DATE][PERSON_NAME] Hora…" at bounding box center [784, 388] width 1556 height 276
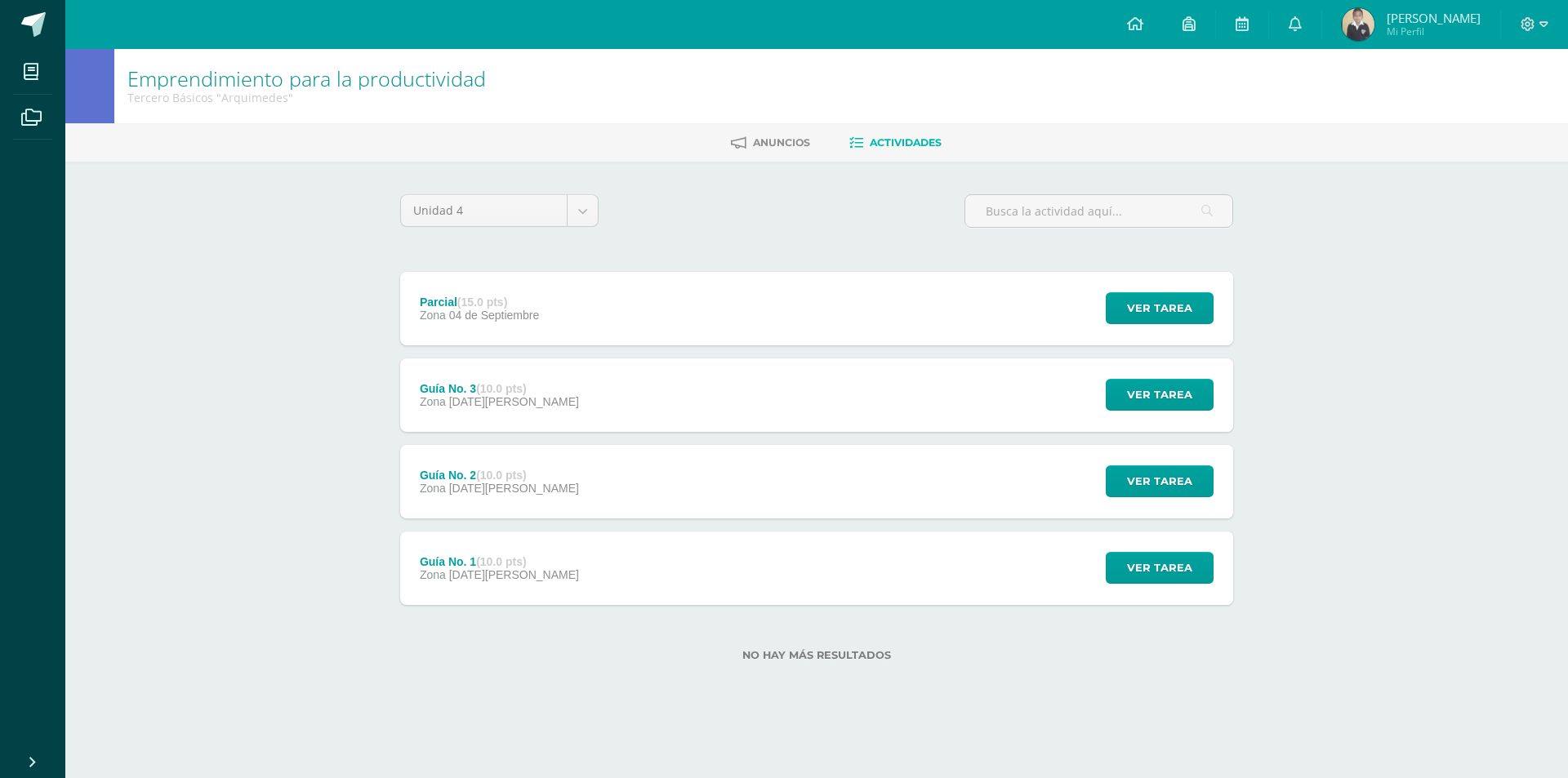
click at [512, 573] on span "[DATE][PERSON_NAME]" at bounding box center [514, 575] width 130 height 13
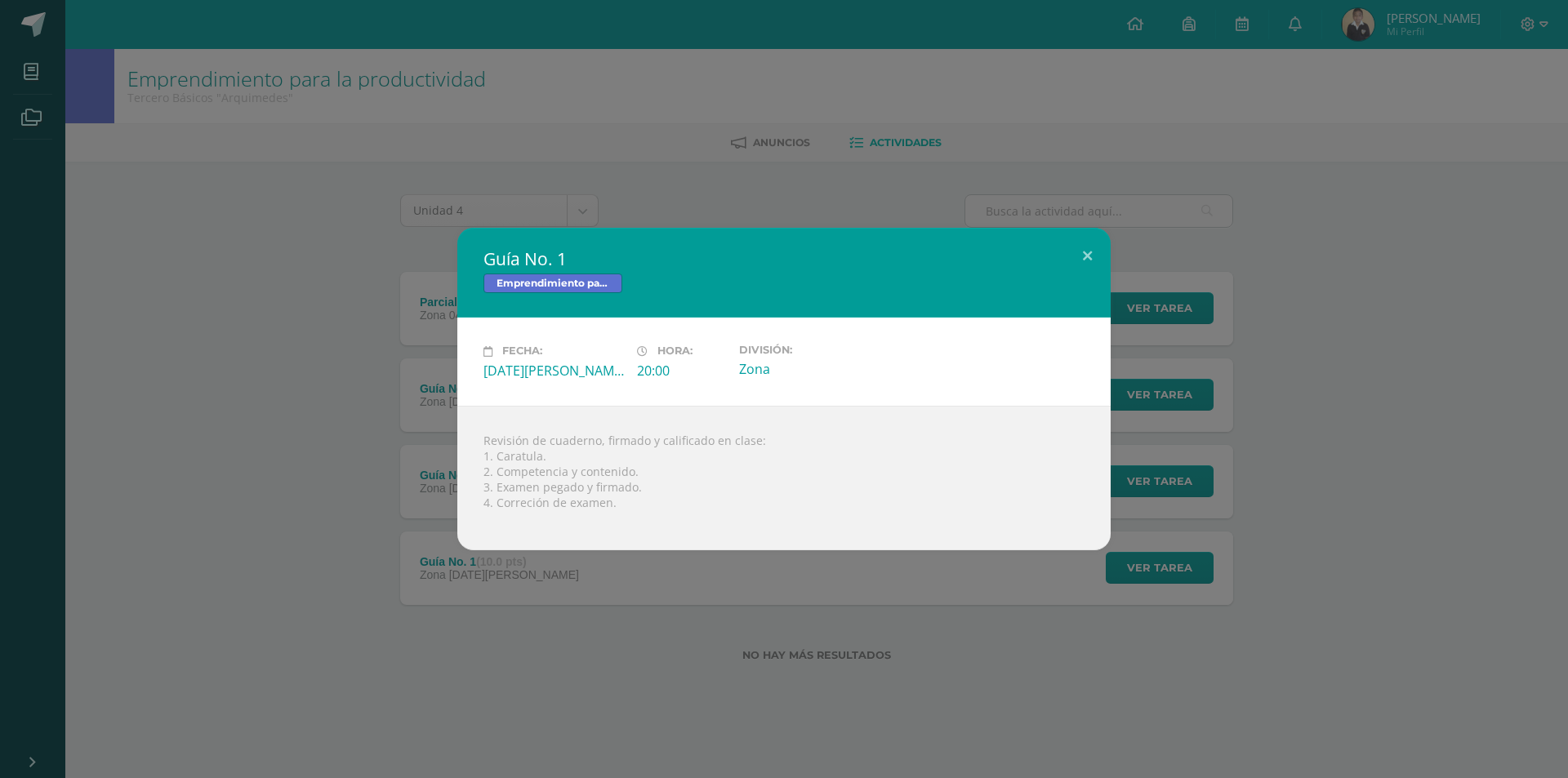
drag, startPoint x: 309, startPoint y: 496, endPoint x: 417, endPoint y: 490, distance: 108.2
click at [316, 495] on div "Guía No. 1 Emprendimiento para la productividad Fecha: [DATE][PERSON_NAME] Hora…" at bounding box center [784, 389] width 1556 height 322
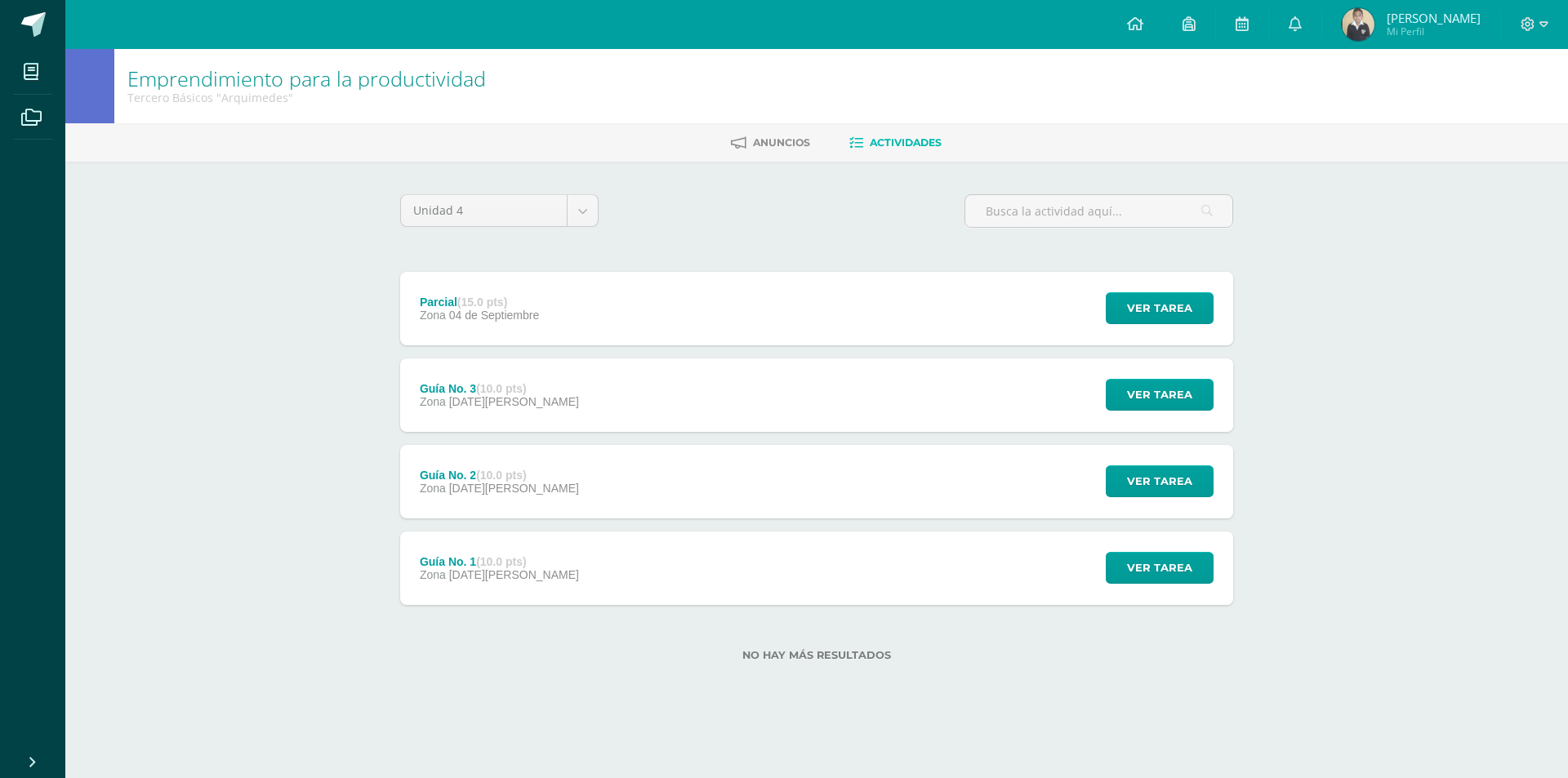
click at [417, 490] on div "Guía No. 1 Emprendimiento para la productividad Fecha: [DATE][PERSON_NAME] Hora…" at bounding box center [784, 389] width 1556 height 322
click at [421, 490] on span "Zona" at bounding box center [432, 488] width 26 height 13
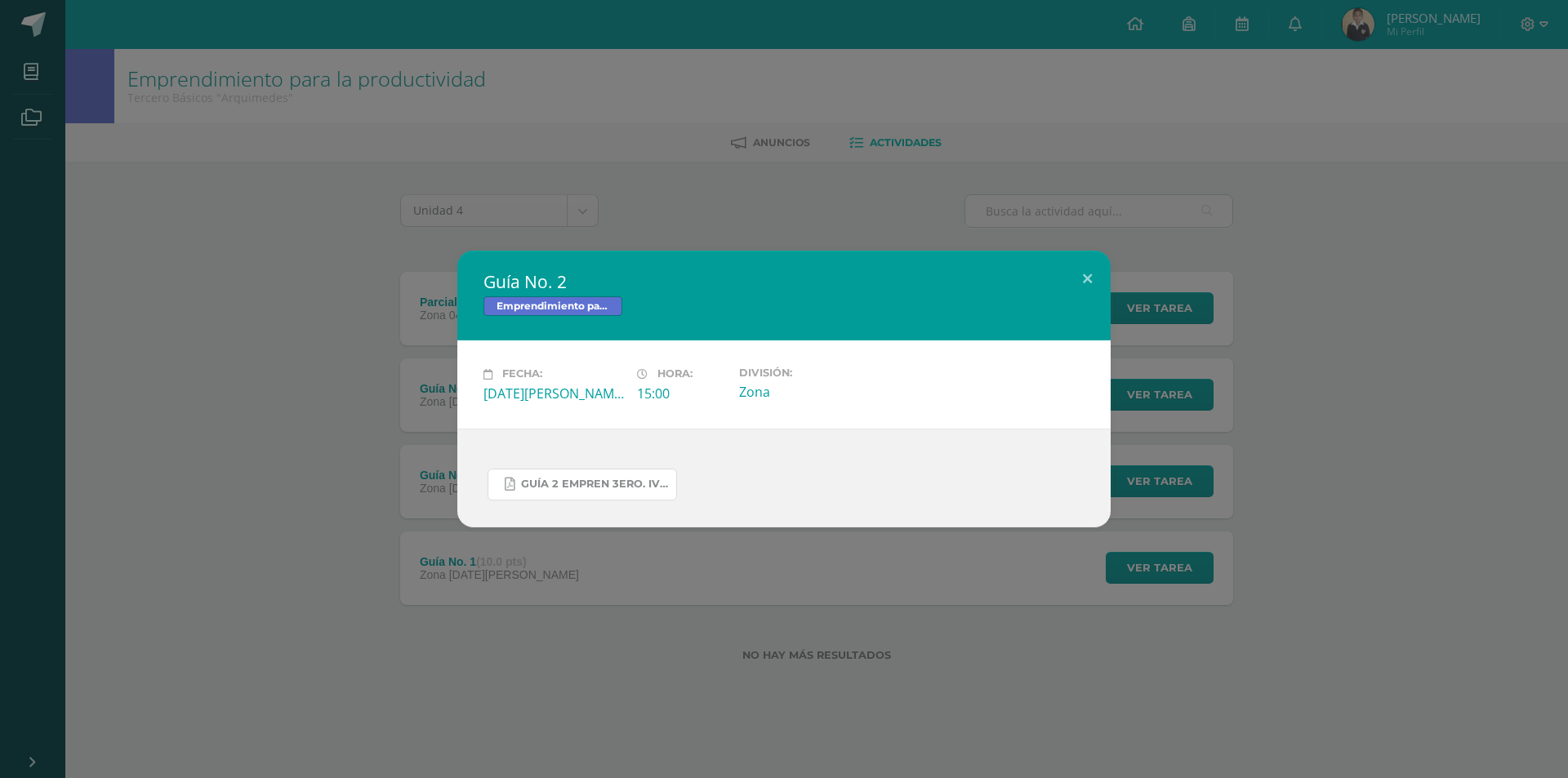
click at [551, 492] on link "GUÍA 2 EMPREN 3ERO. IV BIM.pdf" at bounding box center [582, 485] width 189 height 32
